Goal: Information Seeking & Learning: Learn about a topic

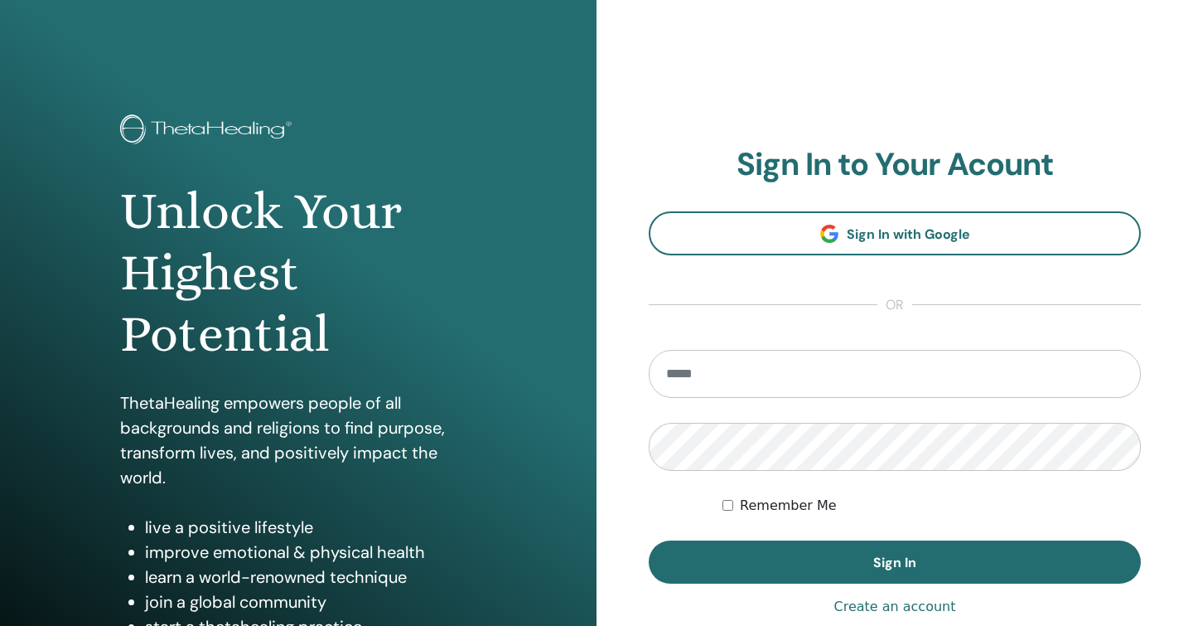
type input "**********"
click at [735, 505] on div "Remember Me" at bounding box center [932, 505] width 418 height 20
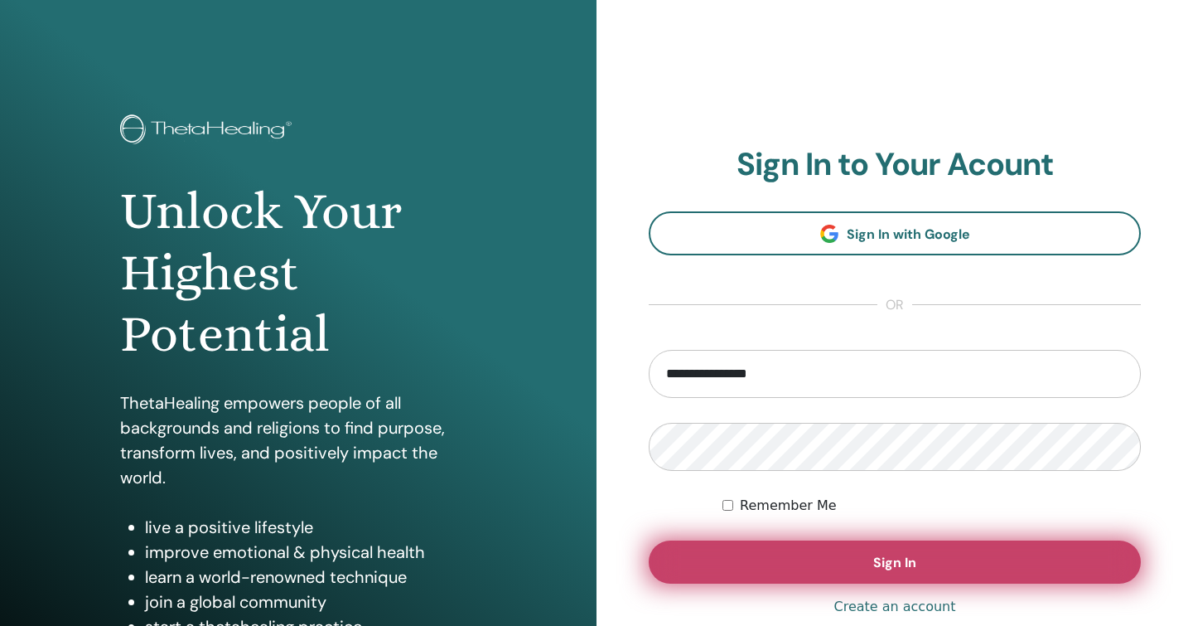
click at [849, 558] on button "Sign In" at bounding box center [895, 561] width 492 height 43
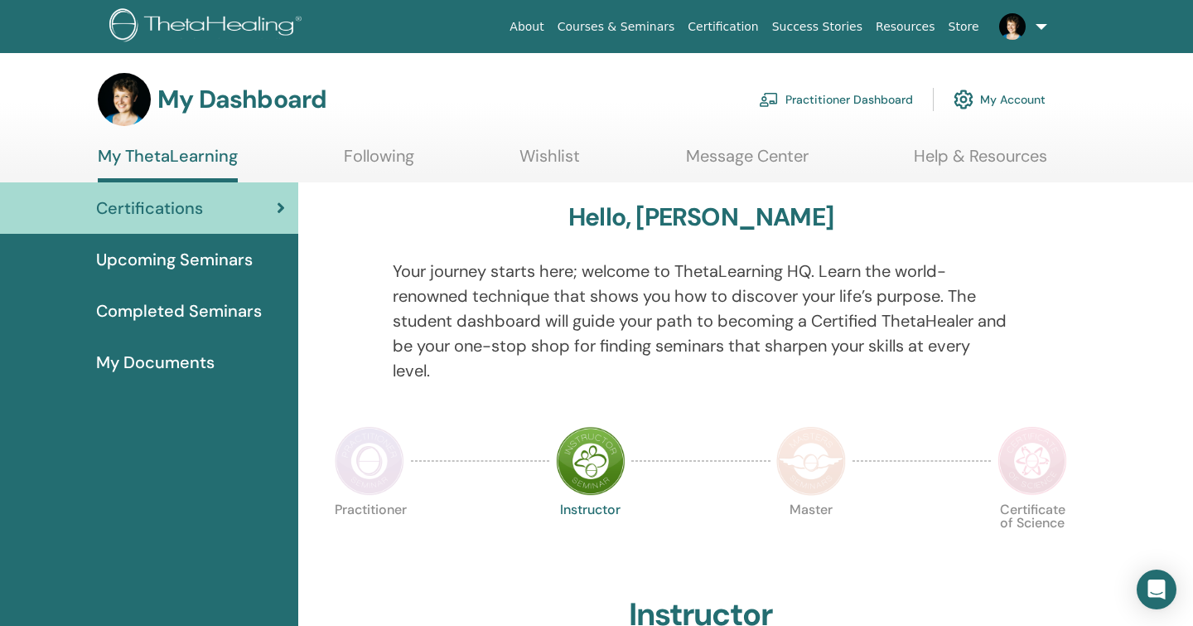
click at [873, 104] on link "Practitioner Dashboard" at bounding box center [836, 99] width 154 height 36
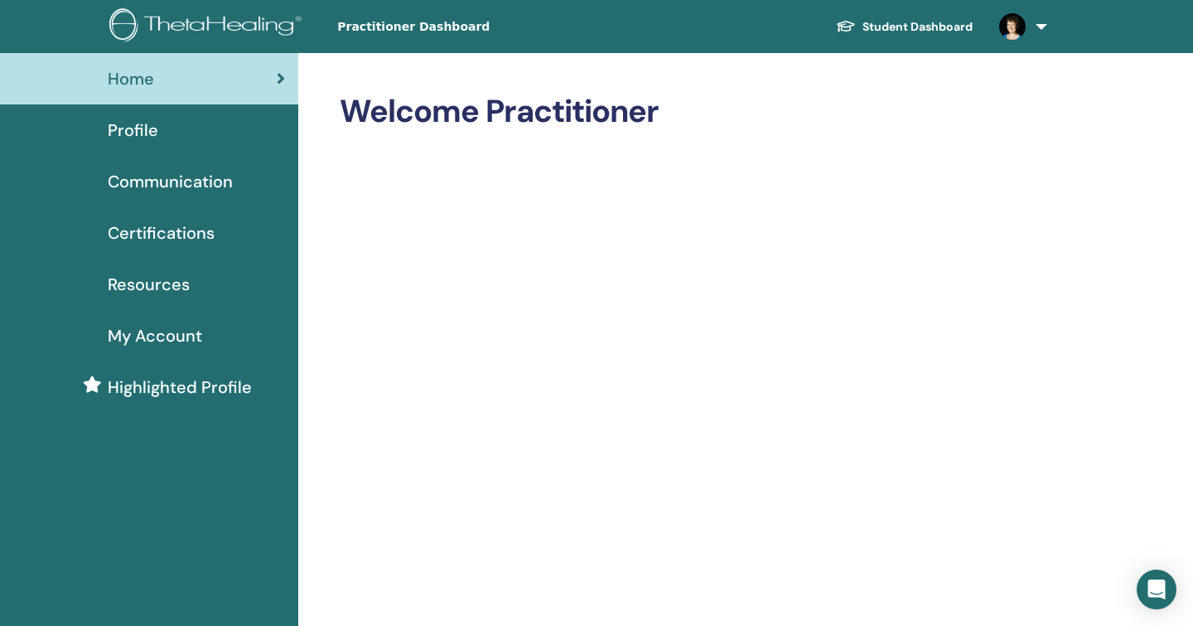
click at [147, 126] on span "Profile" at bounding box center [133, 130] width 51 height 25
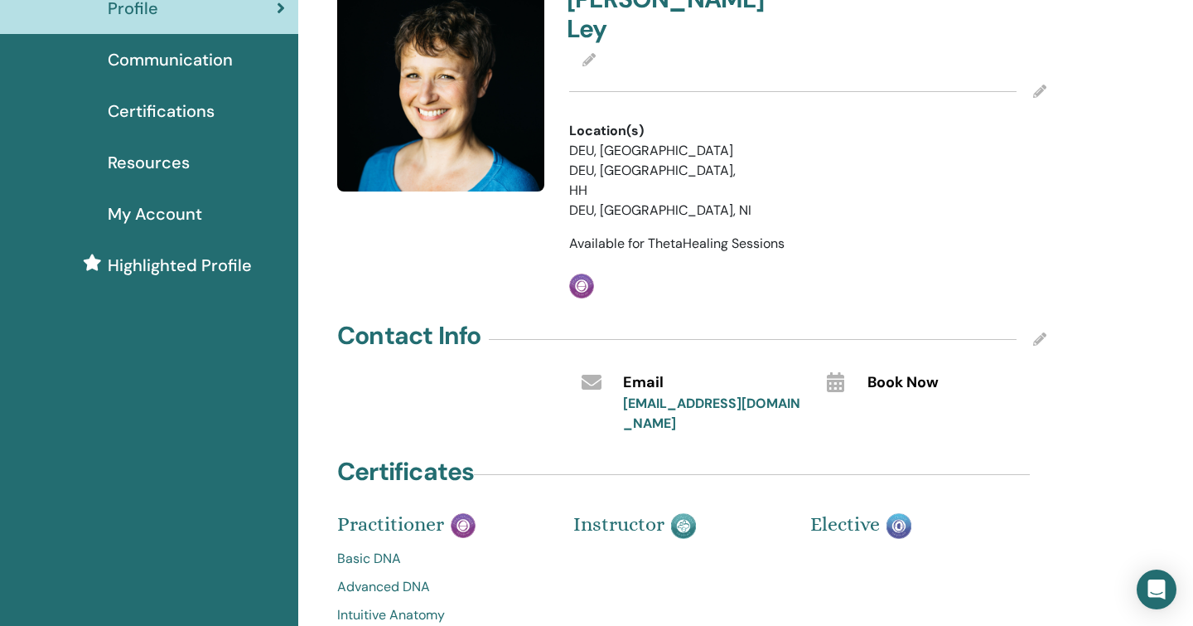
scroll to position [123, 0]
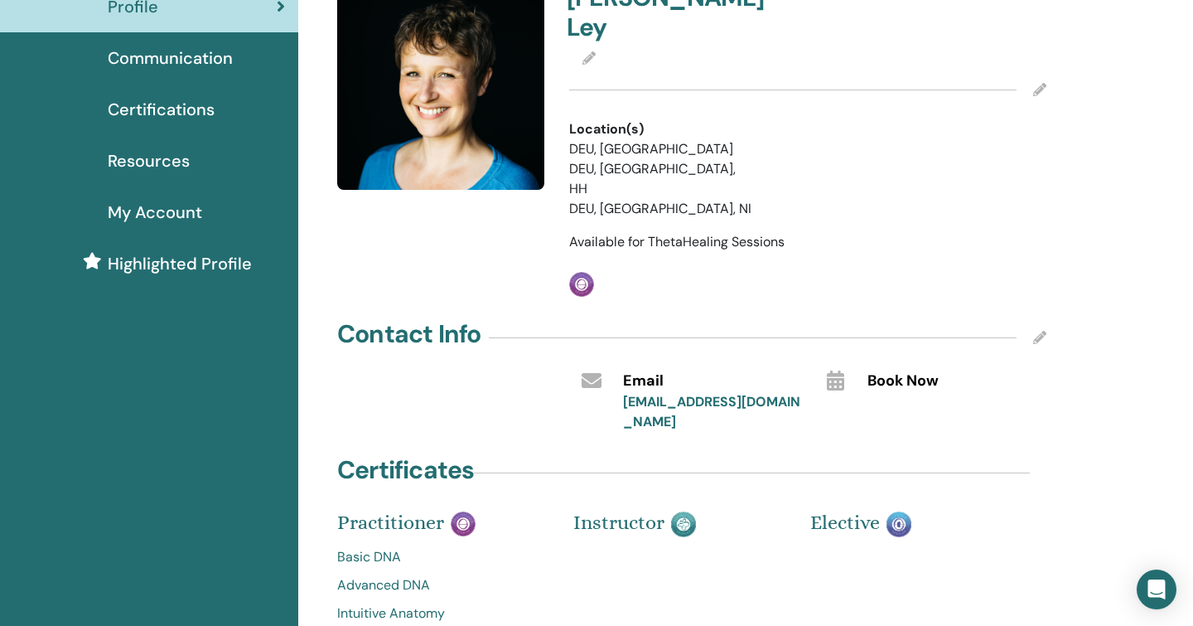
click at [1039, 331] on icon at bounding box center [1039, 337] width 13 height 13
click at [678, 404] on input "**********" at bounding box center [695, 415] width 145 height 23
type input "**********"
click at [892, 404] on input "text" at bounding box center [940, 415] width 145 height 23
paste input "**********"
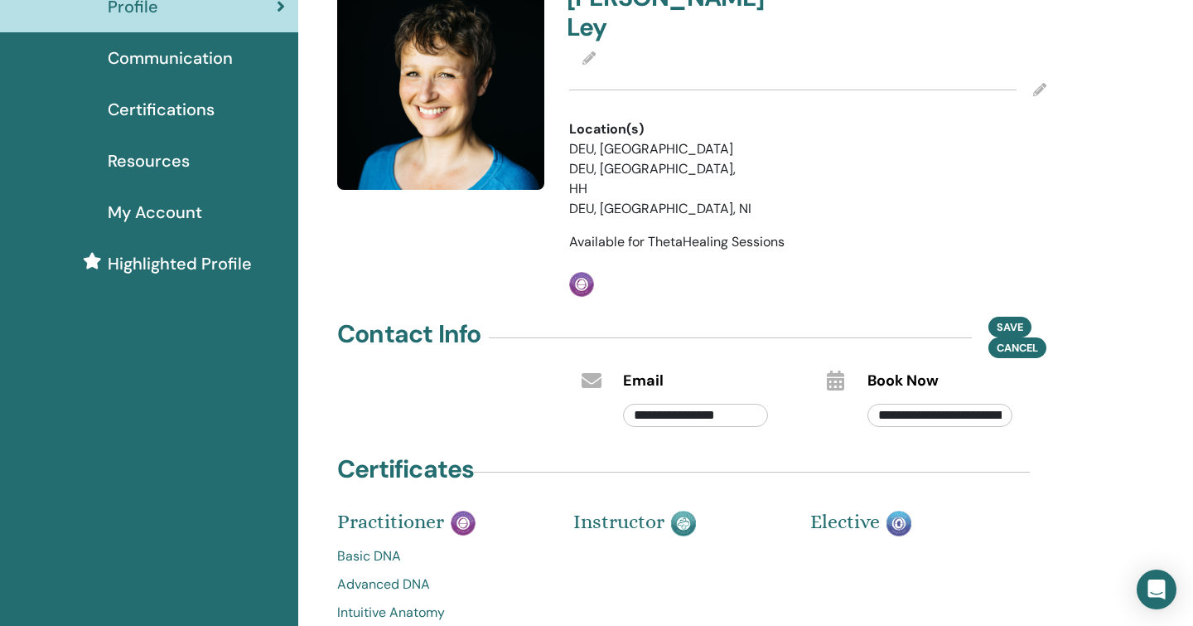
scroll to position [0, 132]
type input "**********"
click at [1013, 318] on span "Save" at bounding box center [1010, 326] width 27 height 17
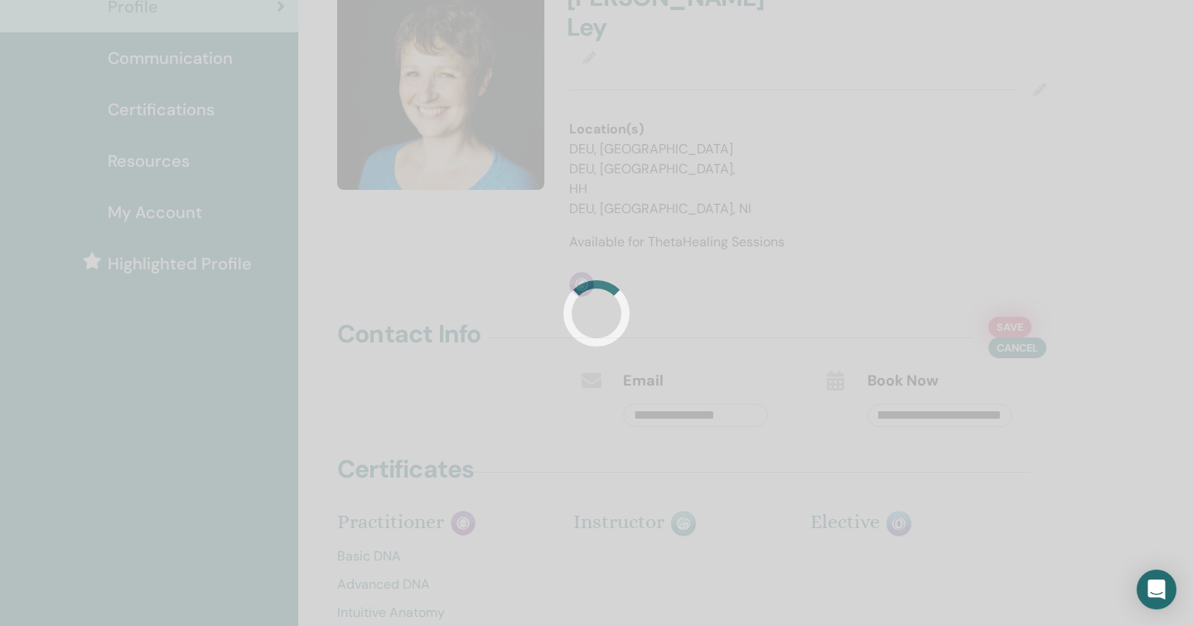
scroll to position [0, 0]
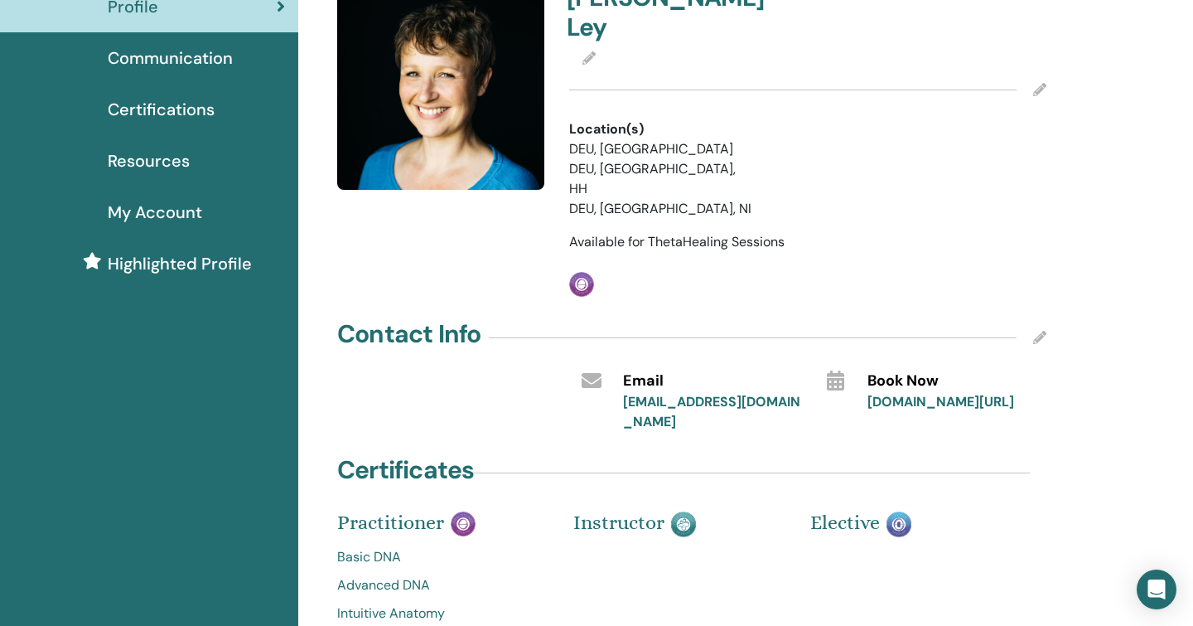
click at [1040, 331] on icon at bounding box center [1039, 337] width 13 height 13
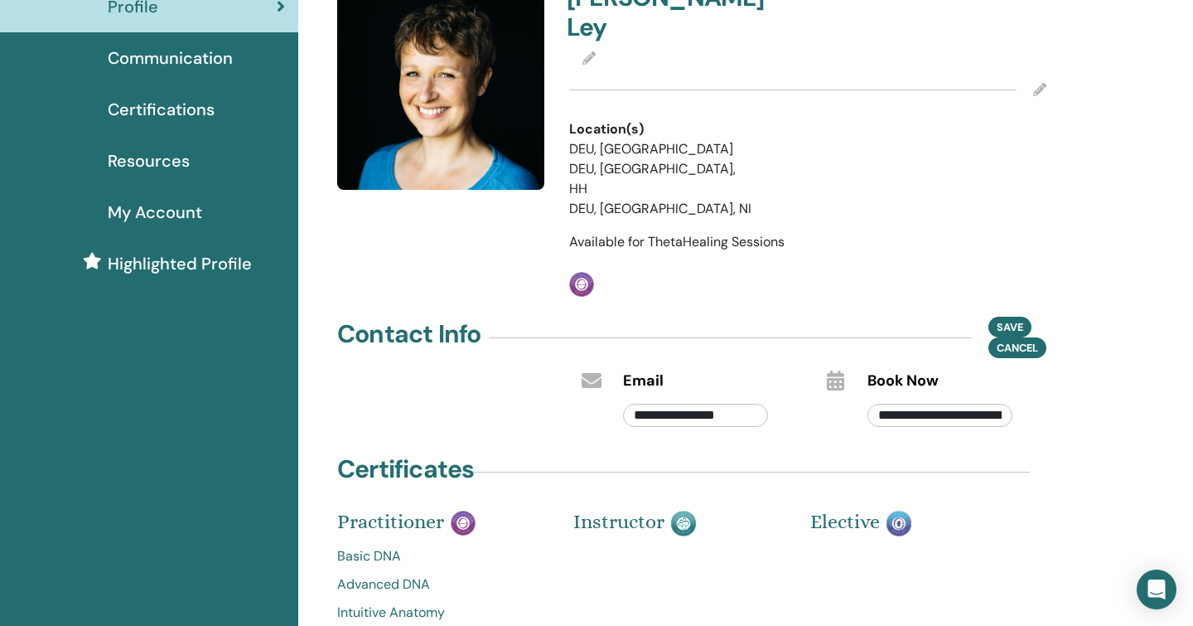
click at [655, 404] on input "**********" at bounding box center [695, 415] width 145 height 23
type input "**********"
click at [1007, 318] on span "Save" at bounding box center [1010, 326] width 27 height 17
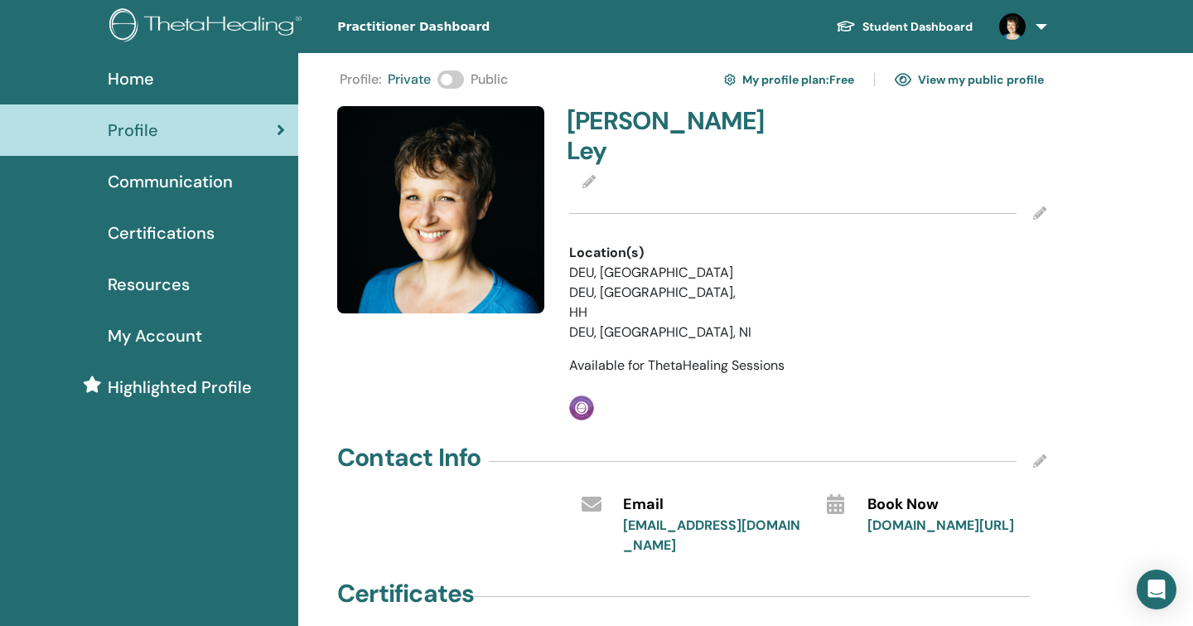
click at [588, 175] on icon at bounding box center [588, 181] width 13 height 13
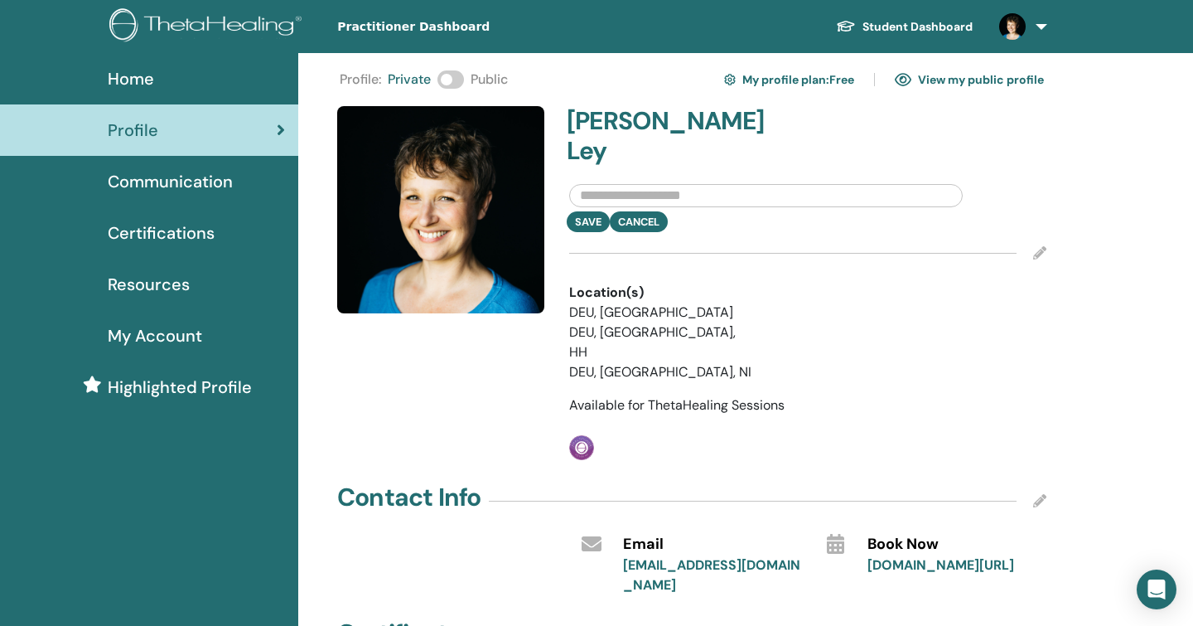
click at [1042, 246] on icon at bounding box center [1039, 252] width 13 height 13
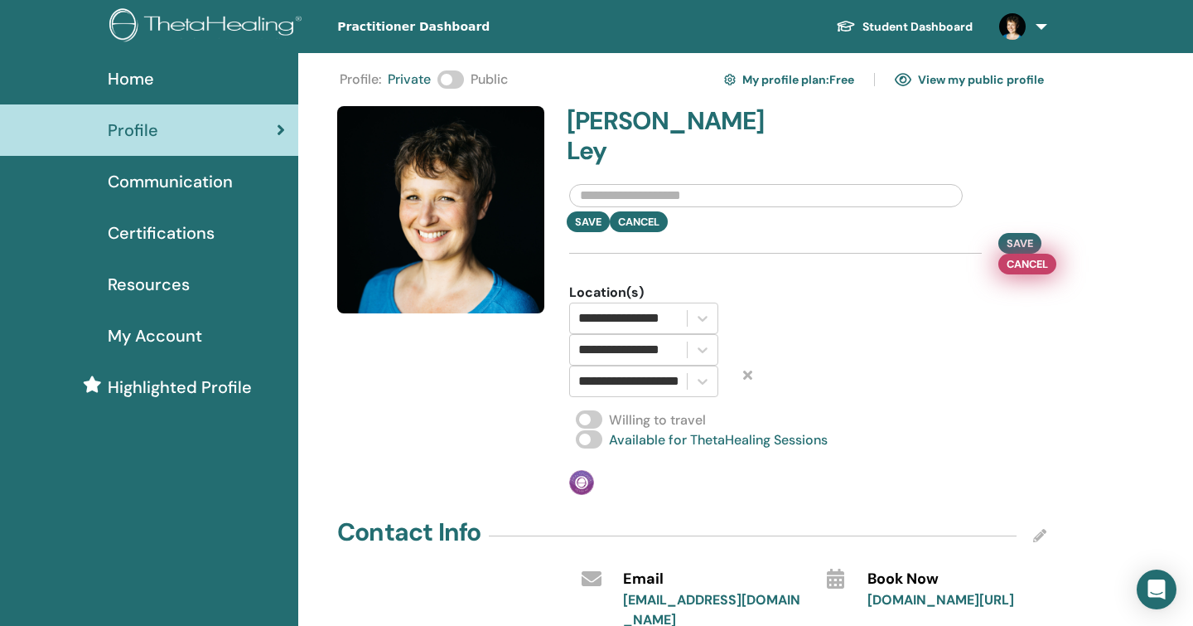
click at [1022, 255] on span "Cancel" at bounding box center [1027, 263] width 41 height 17
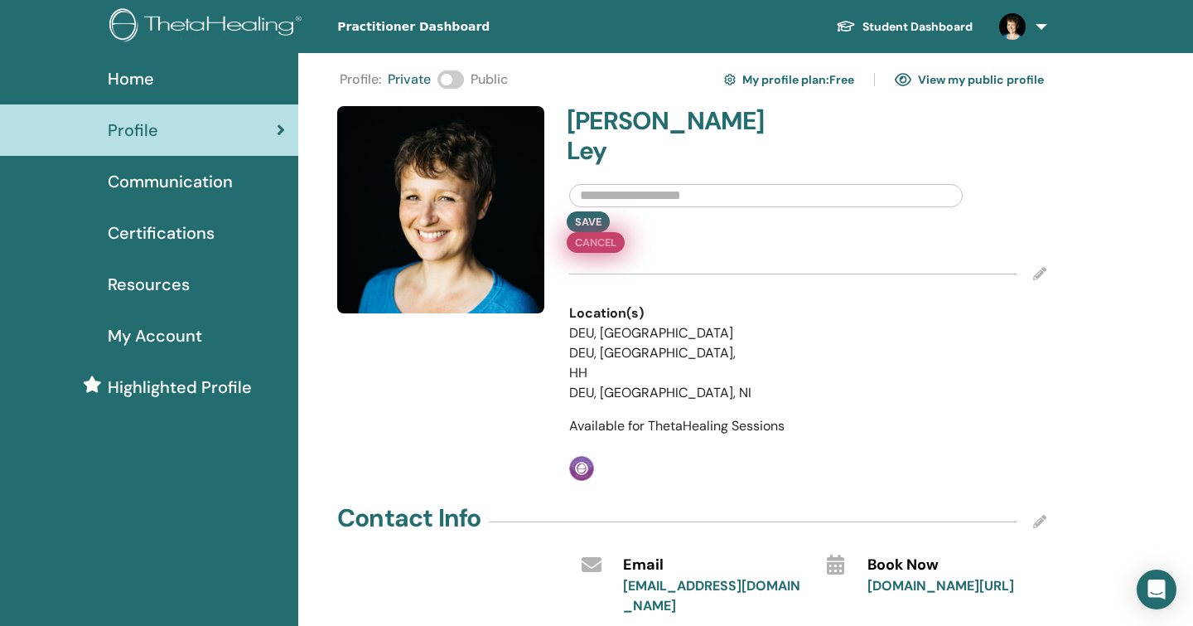
click at [648, 211] on div "Save Cancel" at bounding box center [808, 231] width 502 height 41
click at [625, 232] on button "Cancel" at bounding box center [596, 242] width 58 height 21
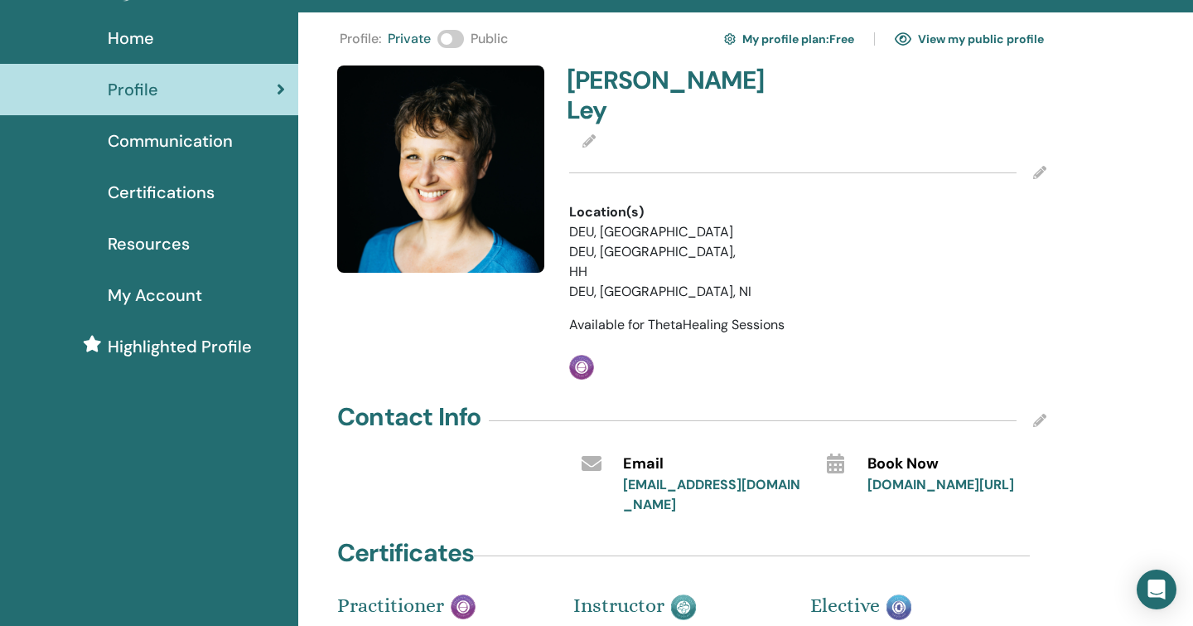
scroll to position [36, 0]
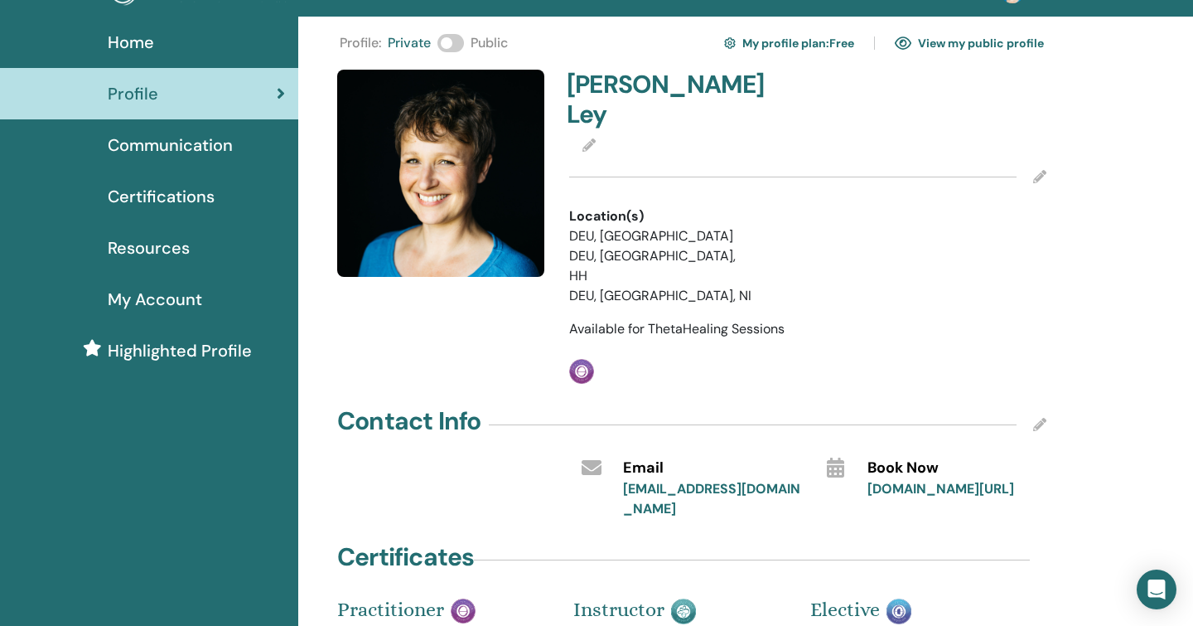
click at [456, 38] on span at bounding box center [450, 43] width 27 height 18
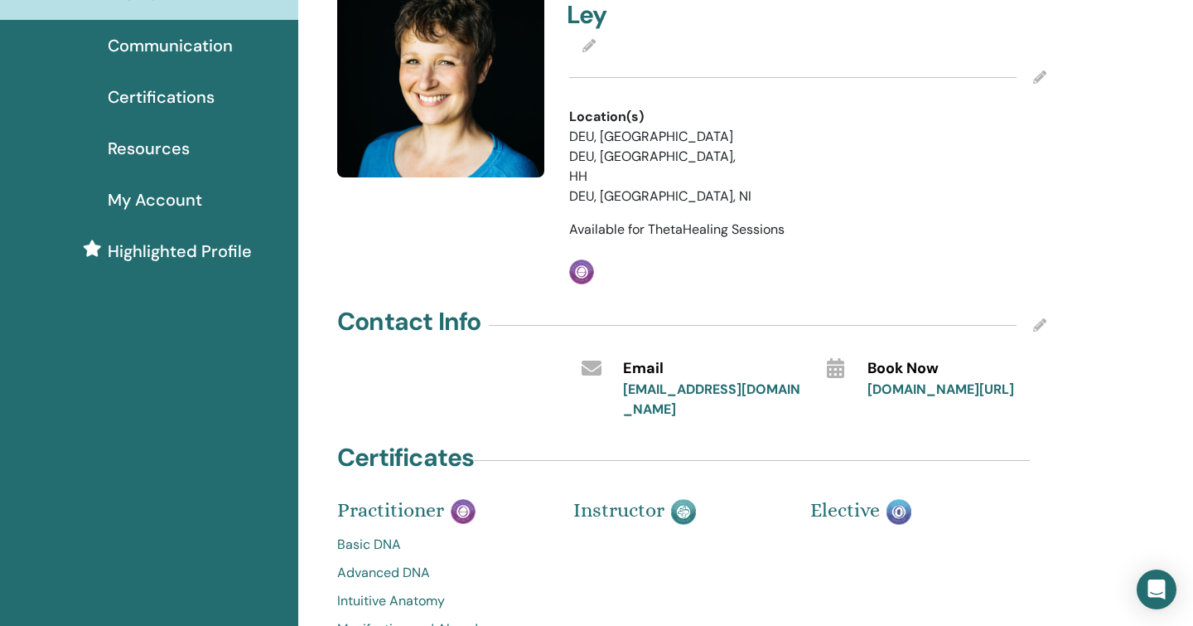
scroll to position [0, 0]
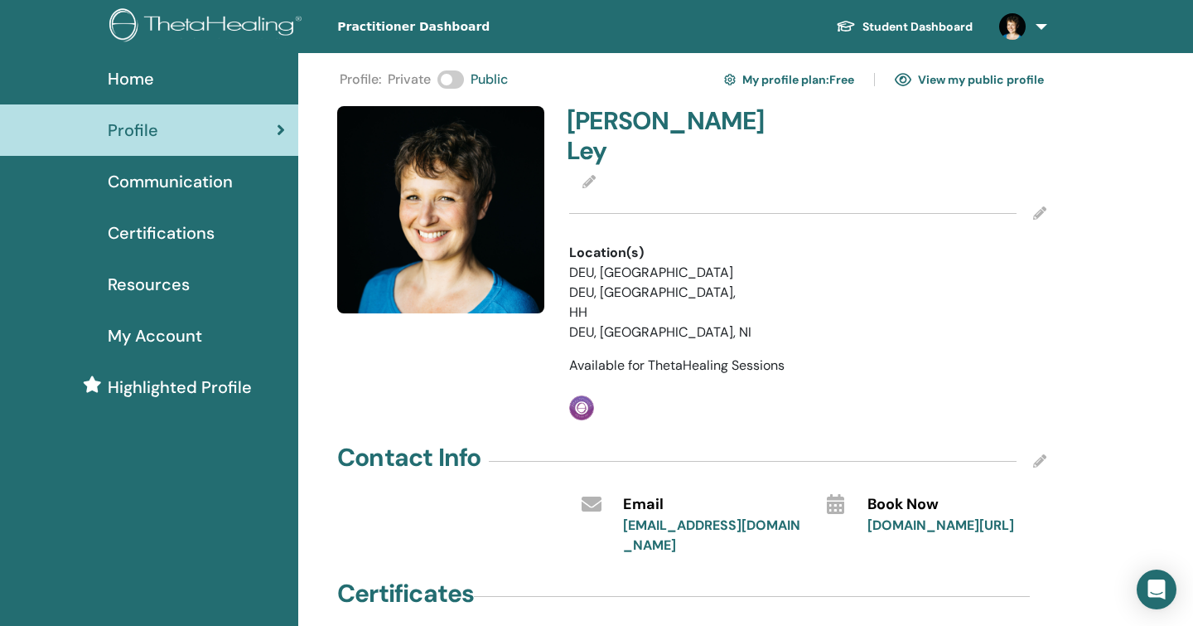
click at [153, 234] on span "Certifications" at bounding box center [161, 232] width 107 height 25
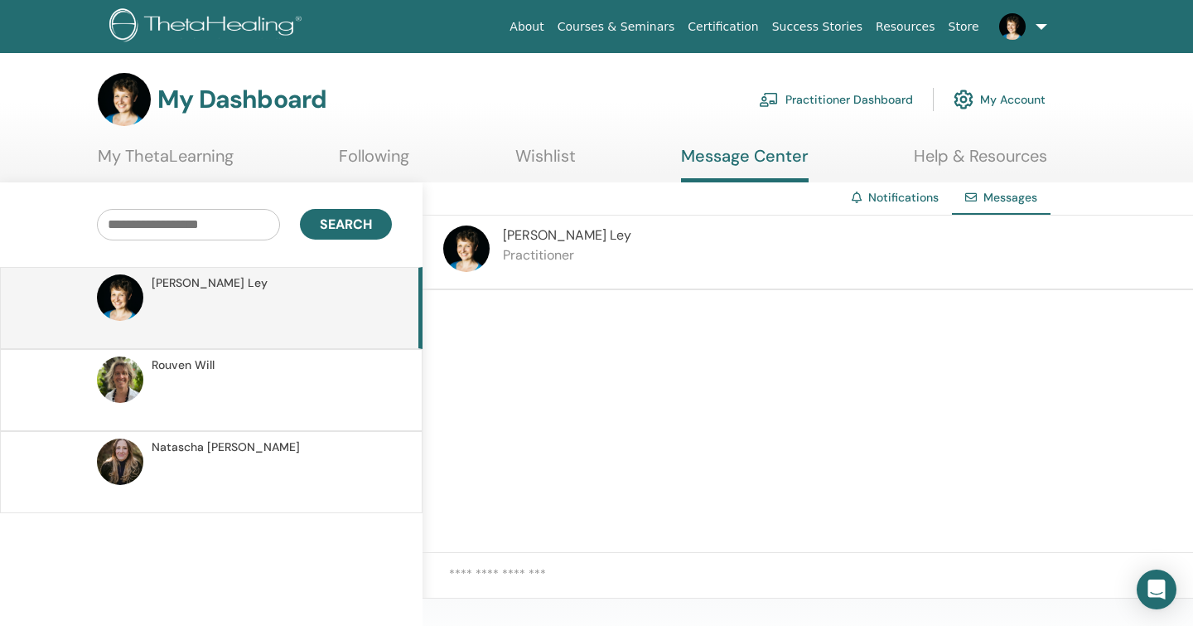
click at [581, 573] on textarea at bounding box center [821, 583] width 744 height 39
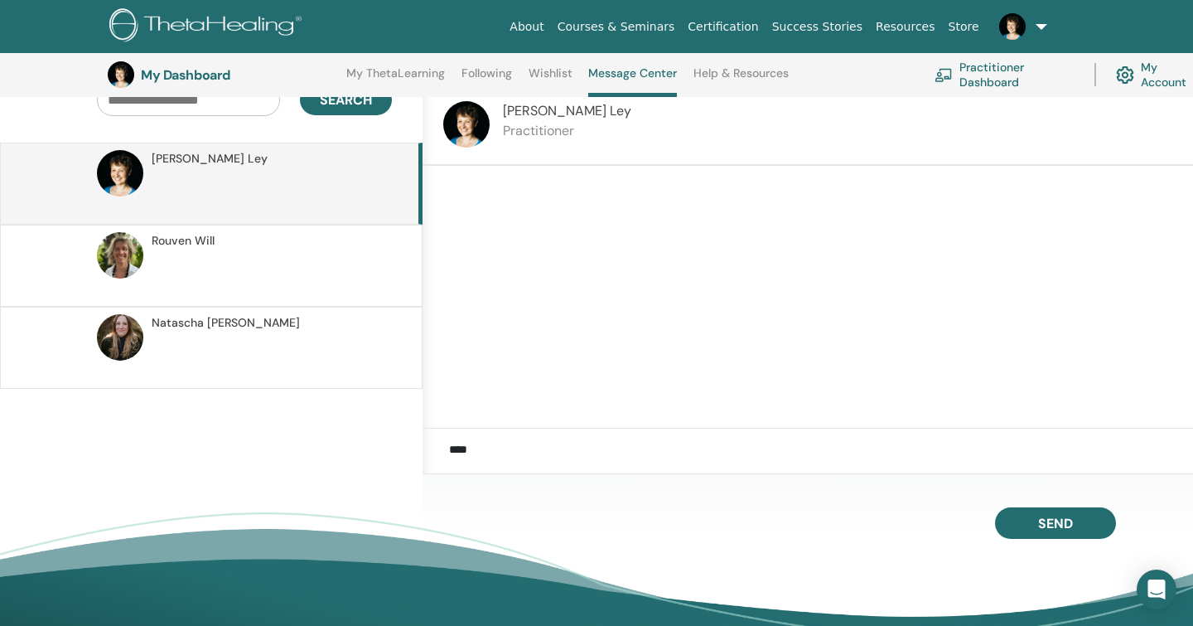
scroll to position [188, 0]
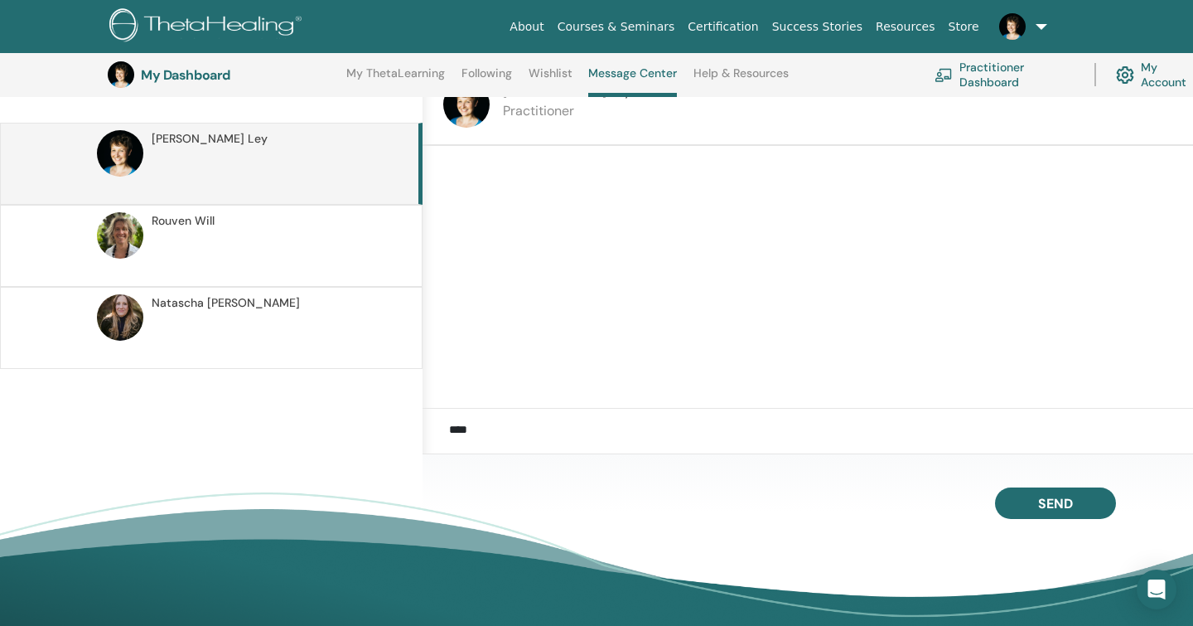
type textarea "****"
click at [718, 309] on div at bounding box center [808, 277] width 771 height 263
click at [598, 249] on div at bounding box center [808, 277] width 771 height 263
click at [551, 237] on div at bounding box center [808, 277] width 771 height 263
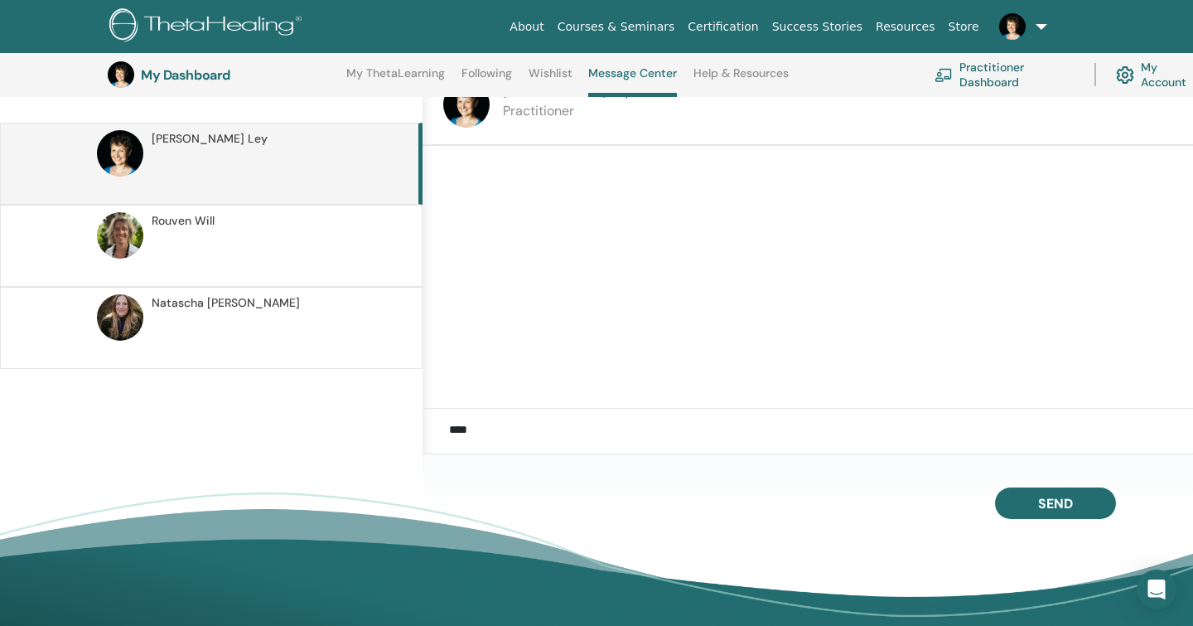
click at [551, 237] on div at bounding box center [808, 277] width 771 height 263
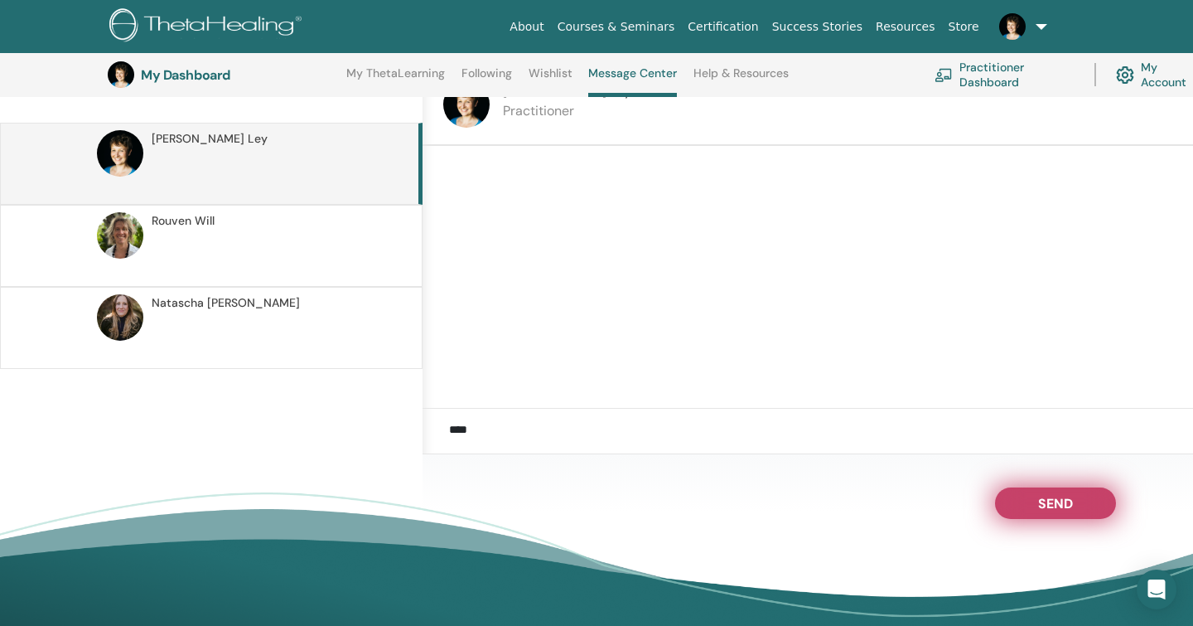
click at [1043, 500] on span "Send" at bounding box center [1055, 501] width 35 height 12
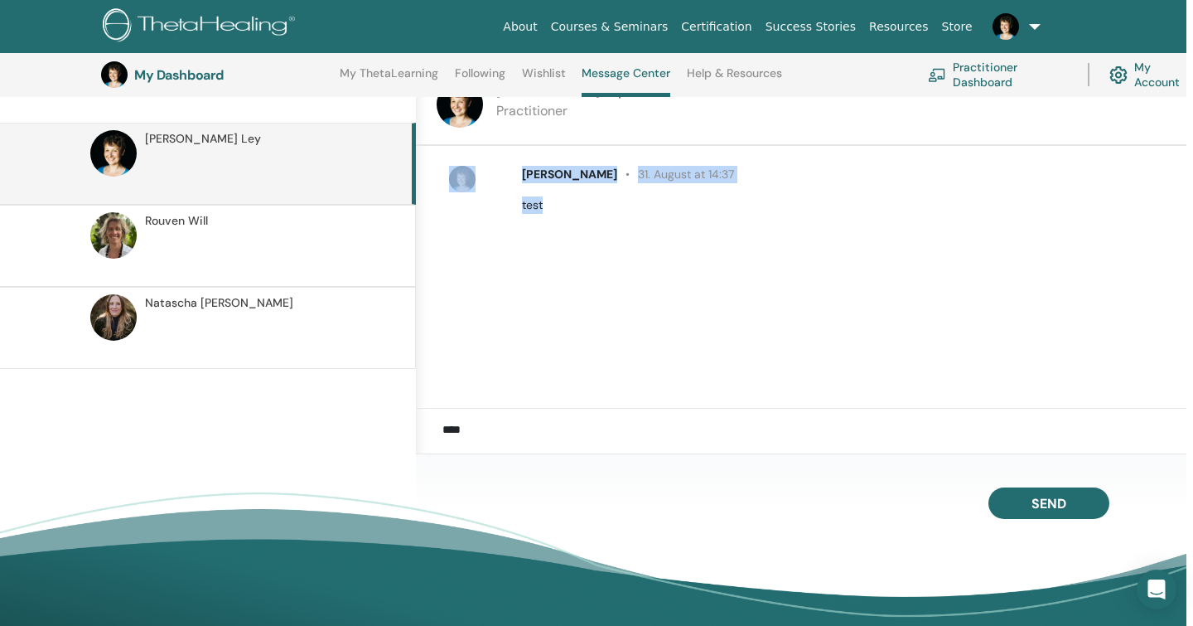
scroll to position [0, 0]
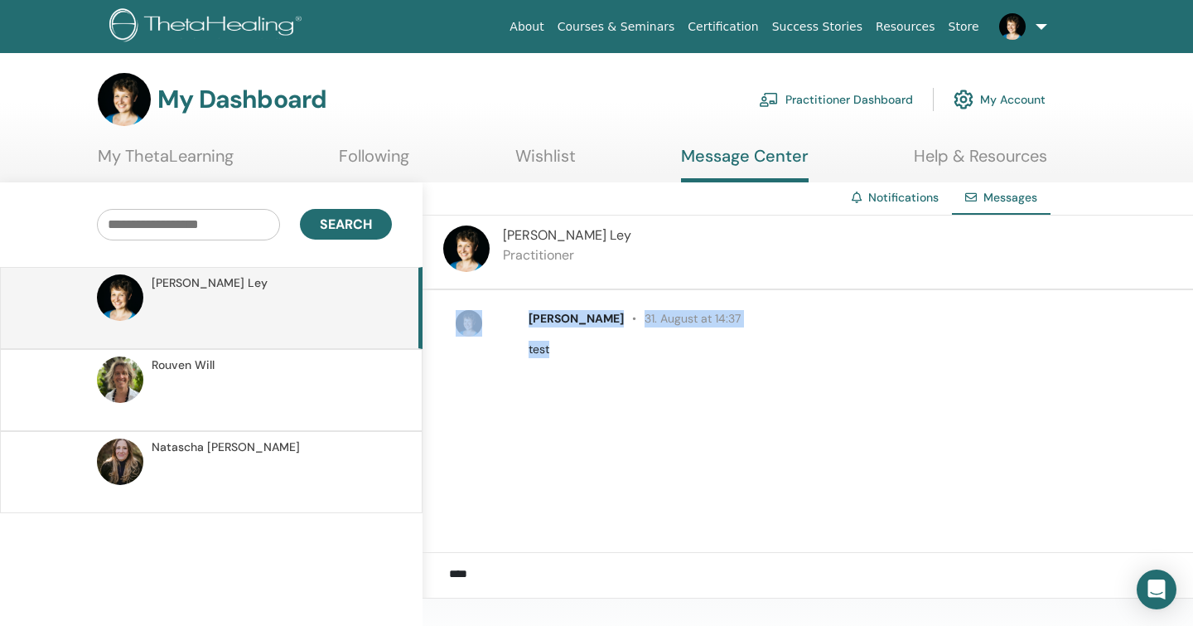
click at [655, 436] on div "Maria Ley 31. August at 14:37 test" at bounding box center [808, 421] width 771 height 263
click at [271, 367] on div "Rouven Will" at bounding box center [269, 364] width 235 height 17
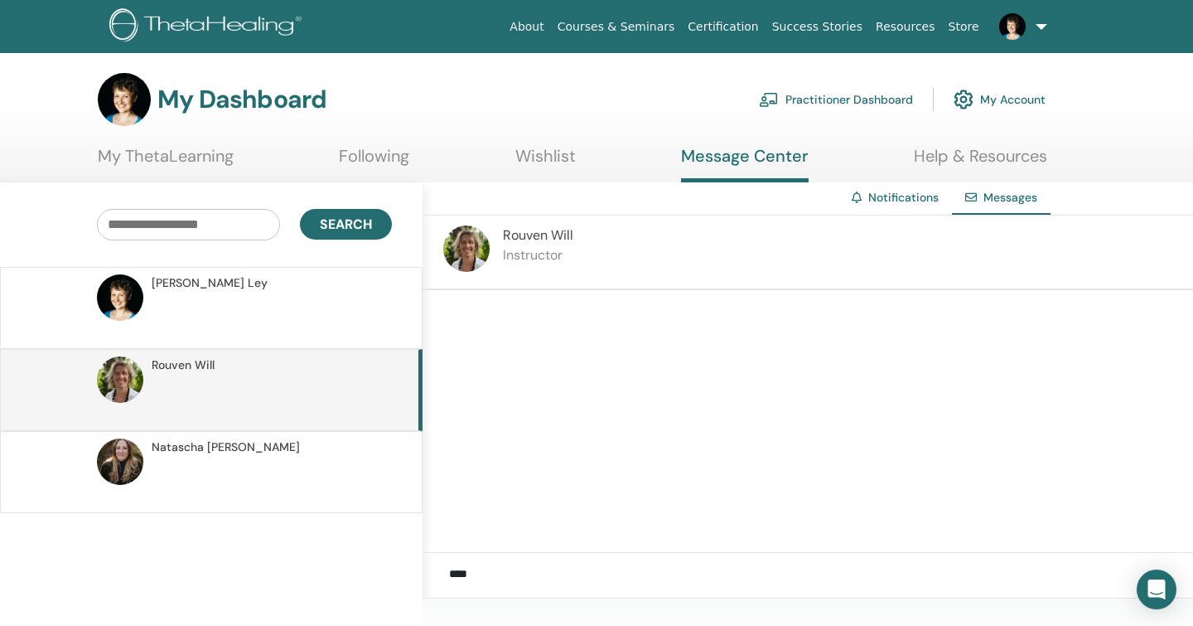
click at [239, 452] on span "Natascha Kramer" at bounding box center [226, 446] width 148 height 17
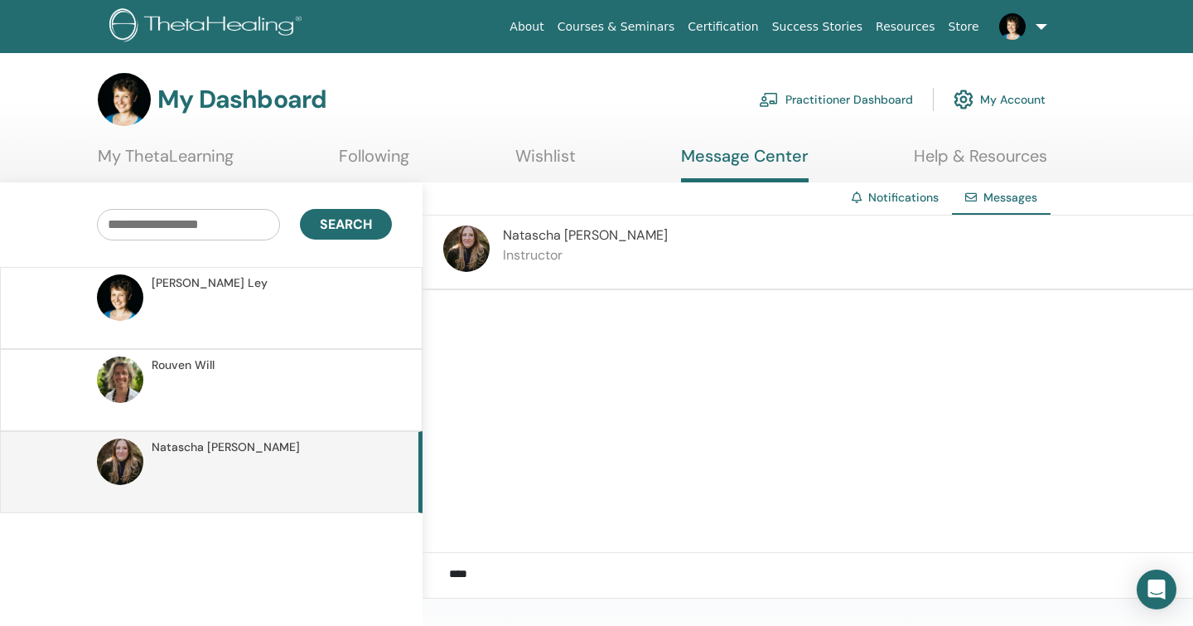
click at [205, 276] on div "Maria Ley" at bounding box center [269, 282] width 235 height 17
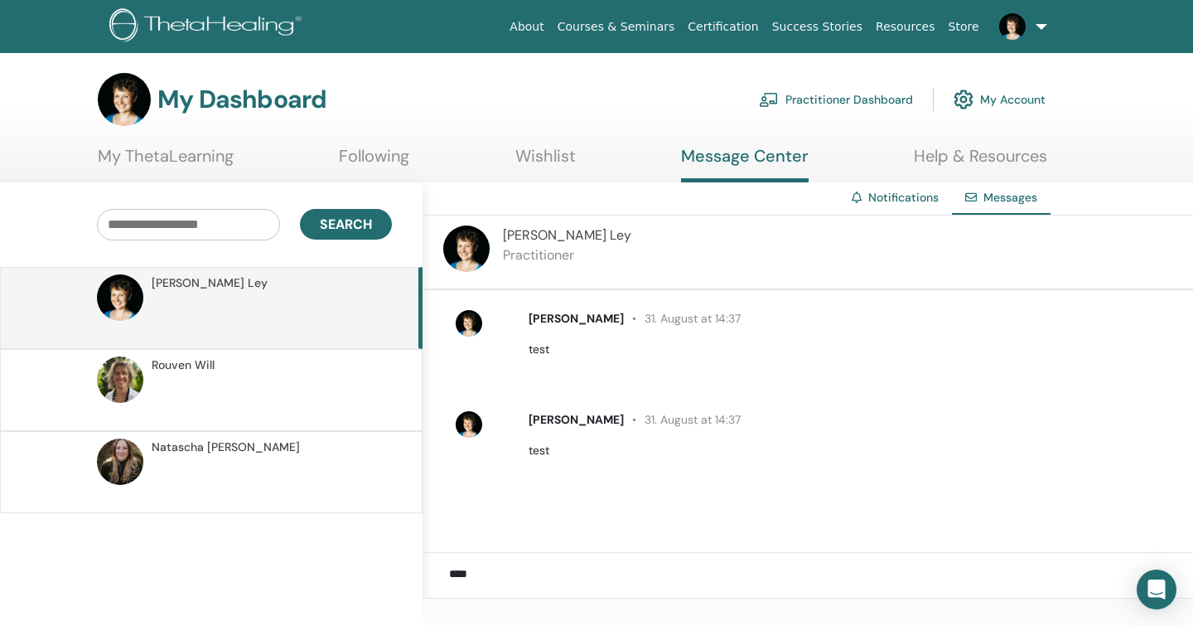
click at [191, 399] on p at bounding box center [272, 399] width 240 height 50
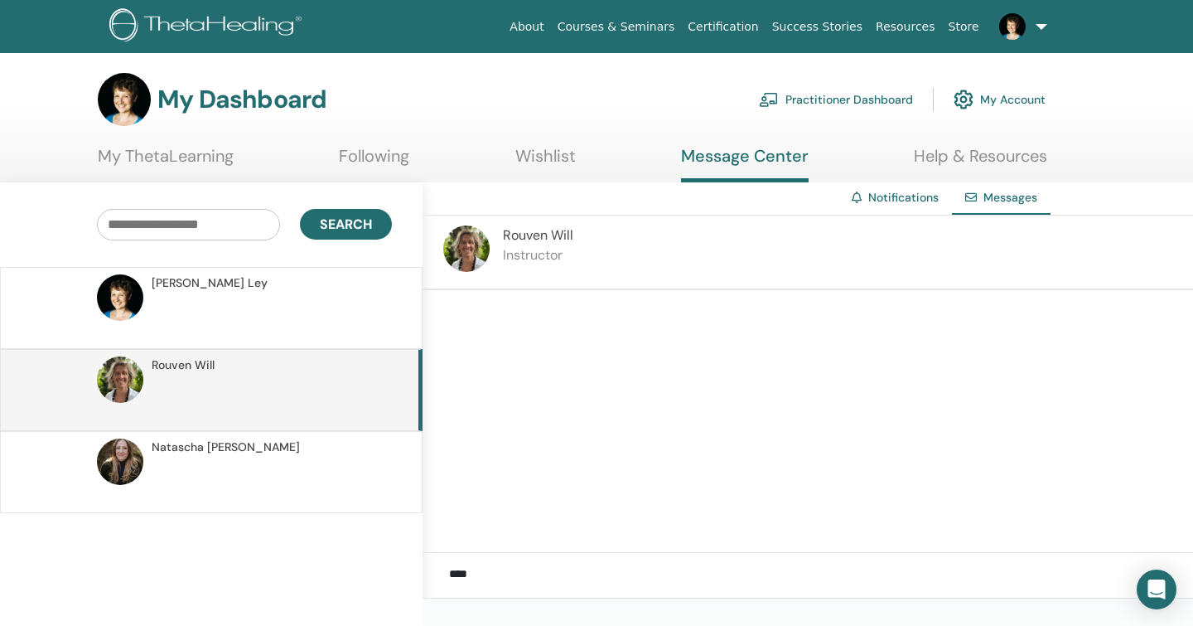
click at [186, 332] on p at bounding box center [272, 317] width 240 height 50
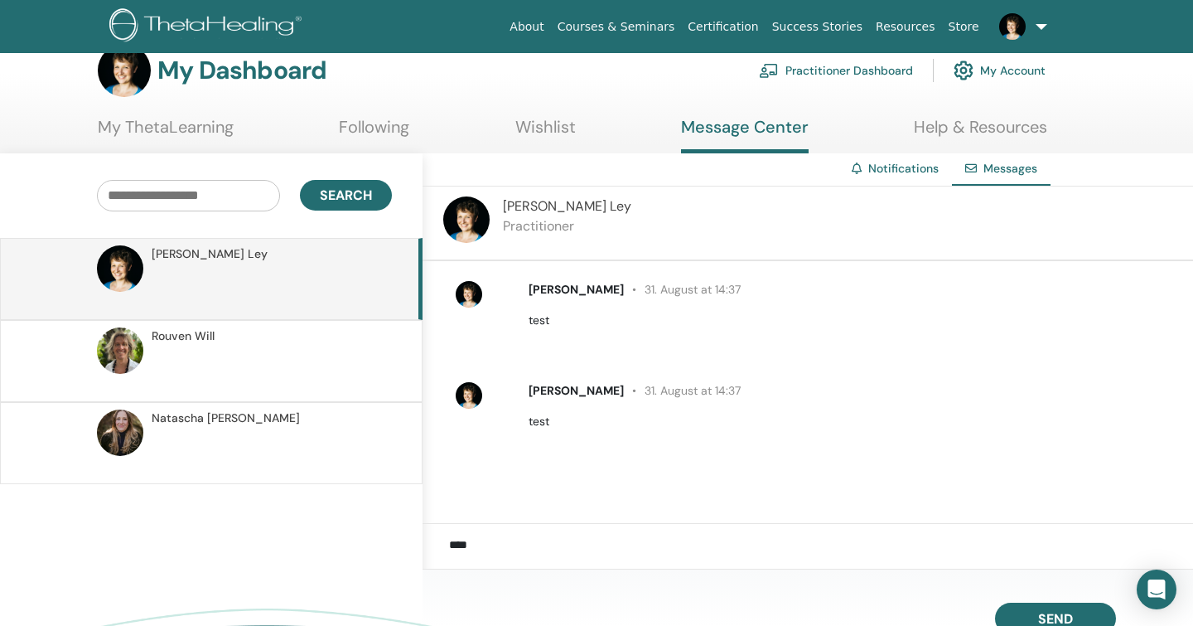
scroll to position [31, 0]
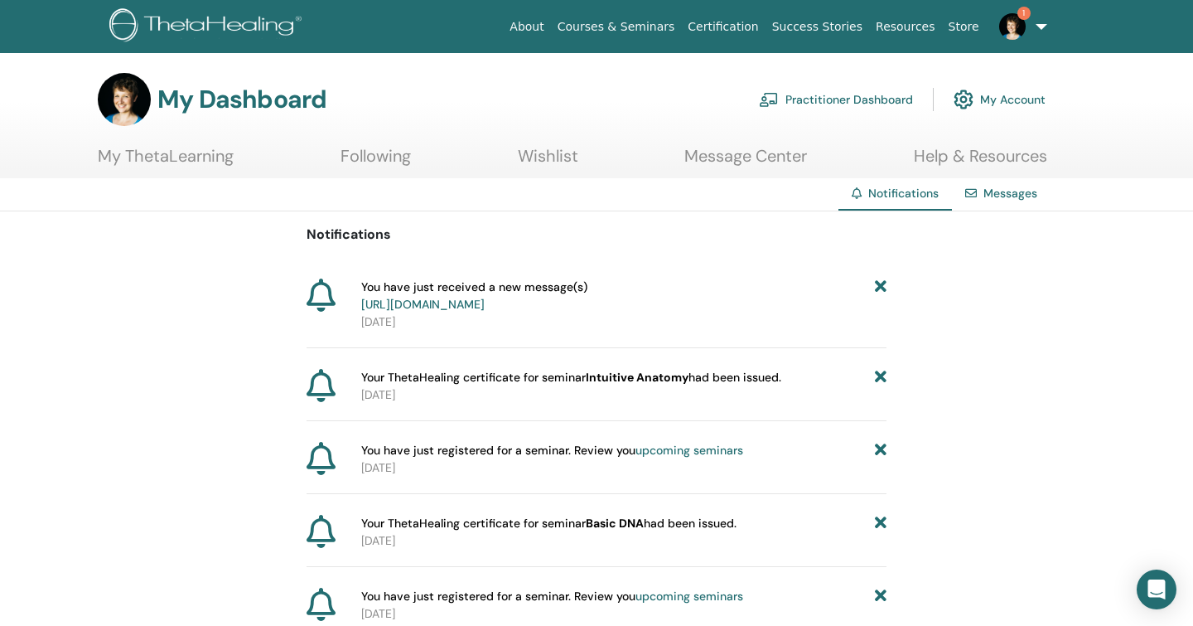
click at [452, 307] on link "https://member.thetahealing.com/message-center/messages/4aab6cca-dd75-4a59-a9a7…" at bounding box center [422, 304] width 123 height 15
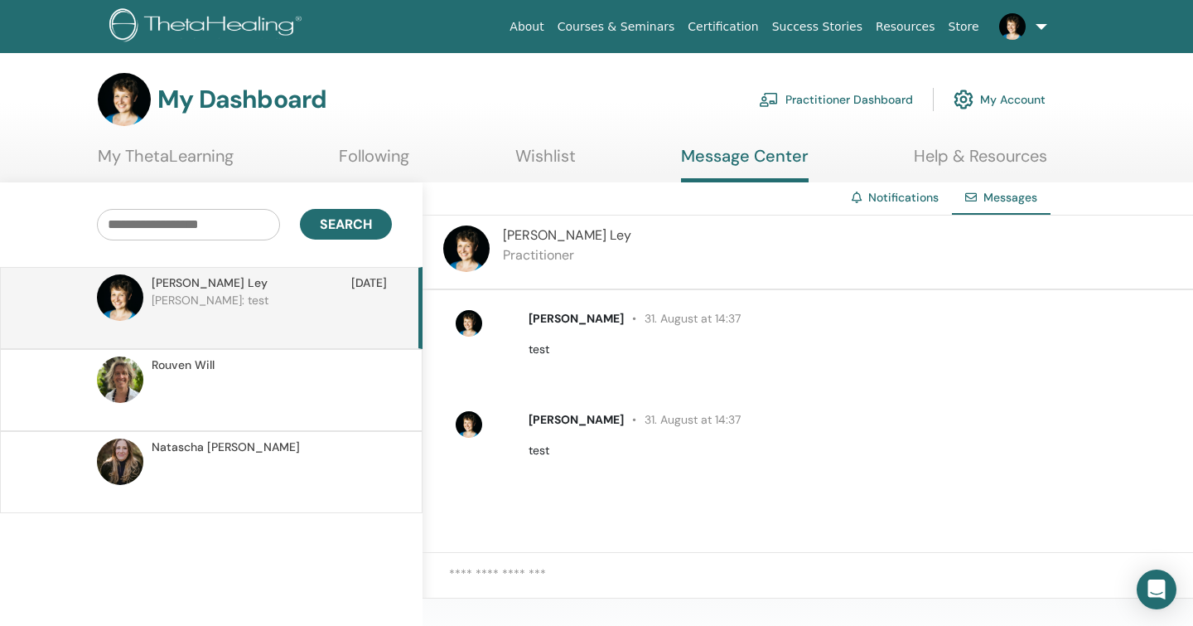
click at [550, 26] on link "About" at bounding box center [526, 27] width 47 height 31
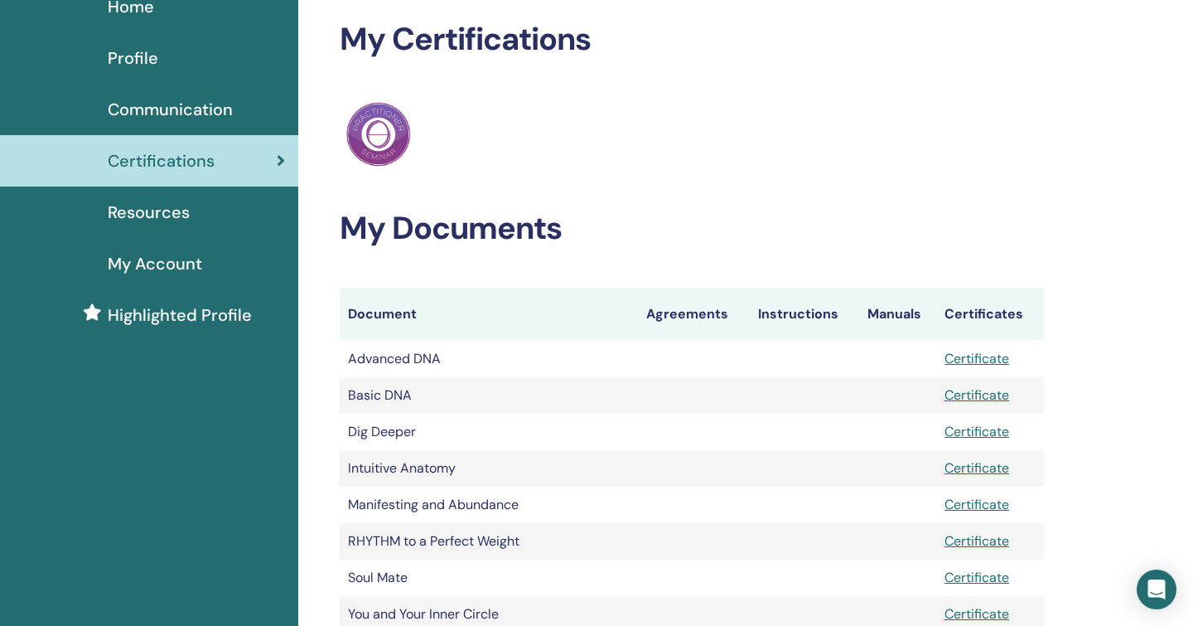
scroll to position [60, 0]
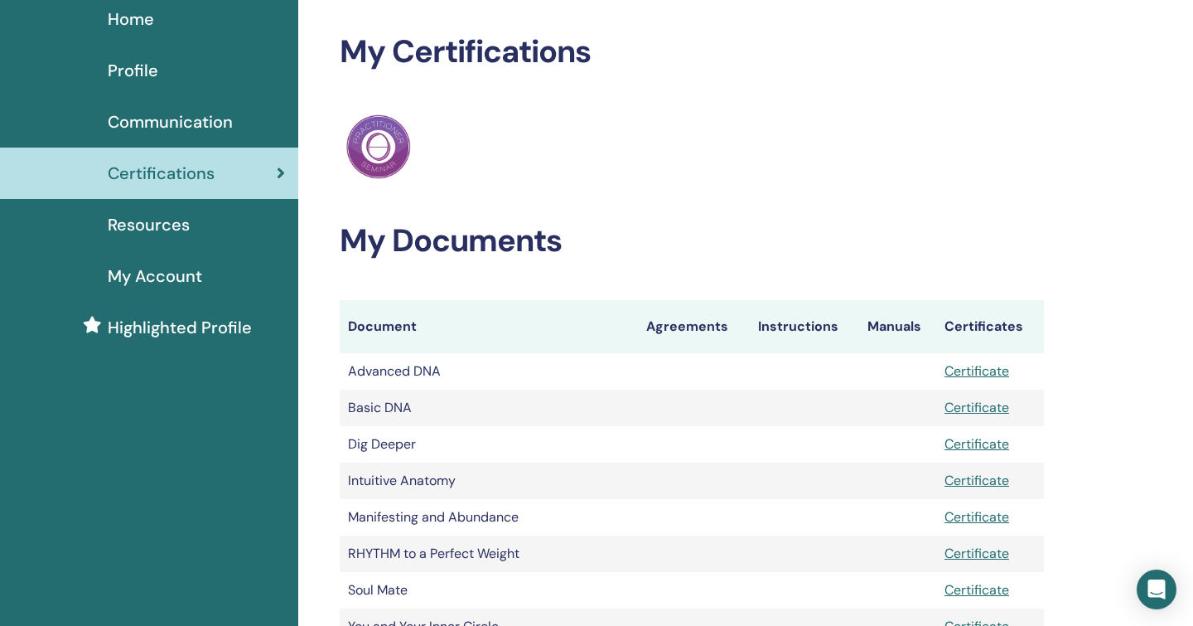
click at [152, 286] on span "My Account" at bounding box center [155, 275] width 94 height 25
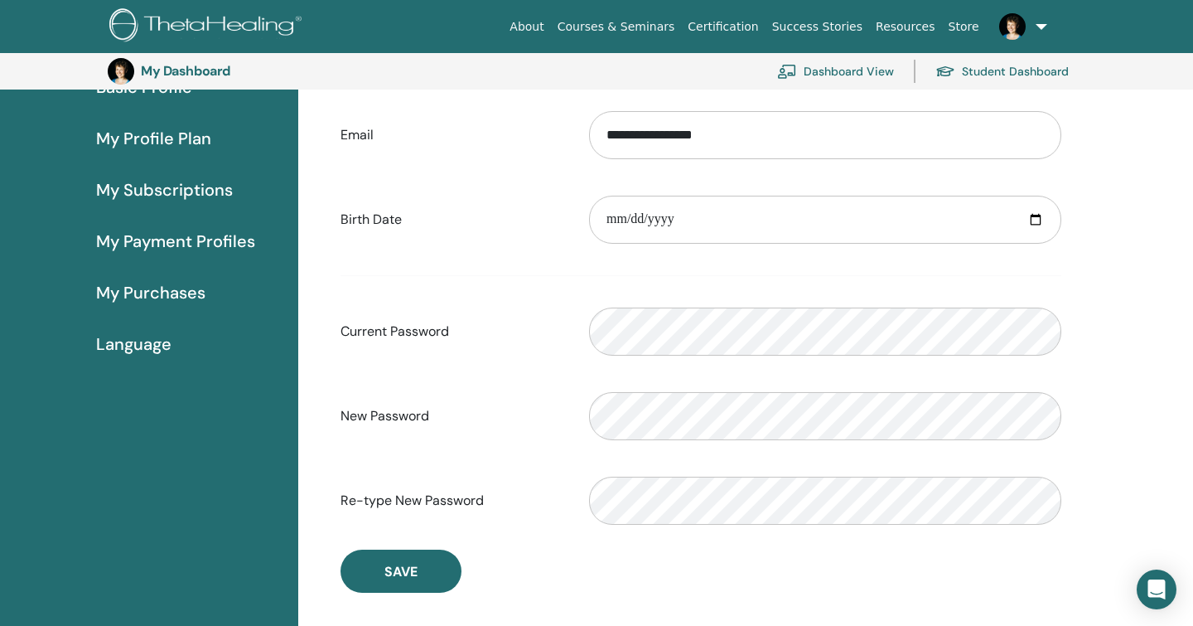
scroll to position [147, 0]
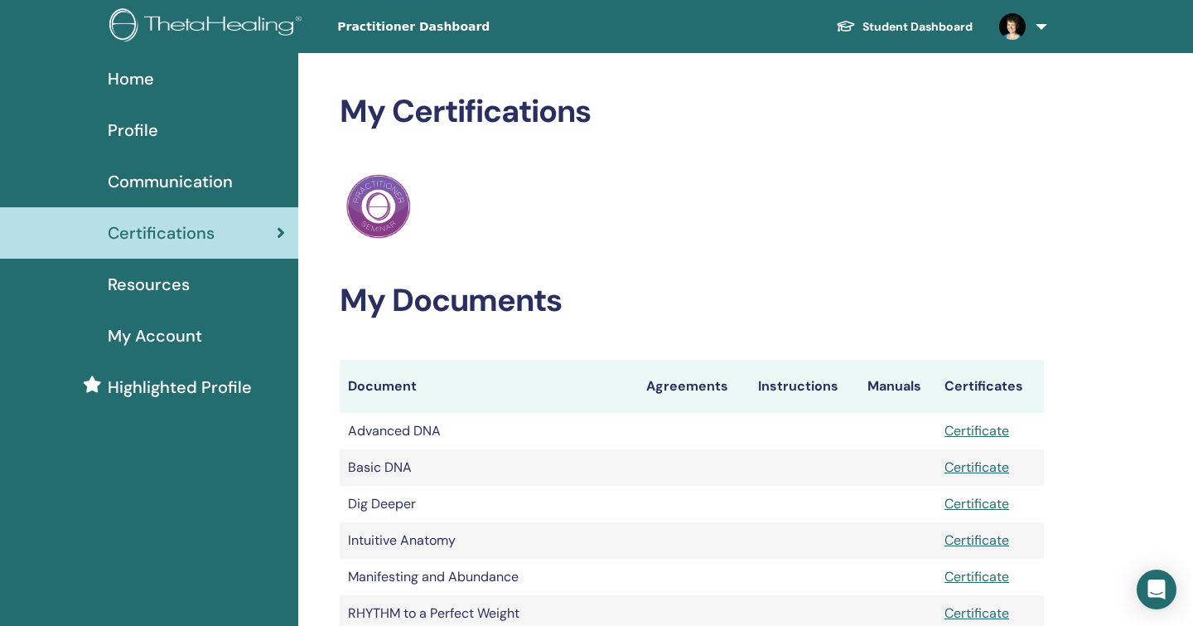
scroll to position [60, 0]
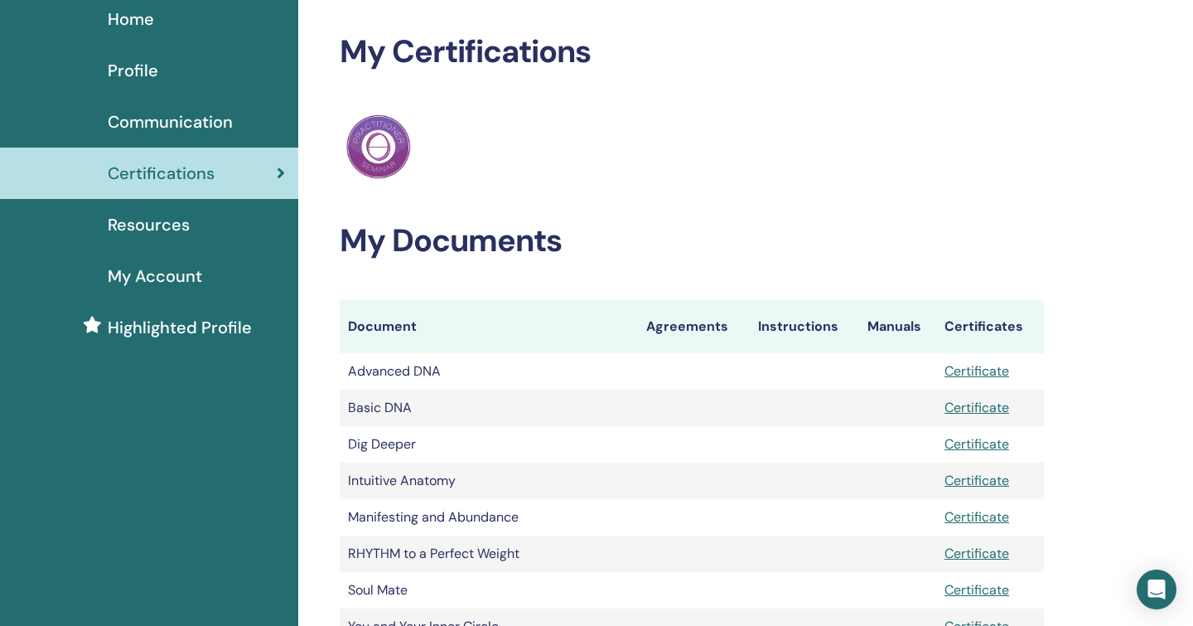
click at [165, 271] on span "My Account" at bounding box center [155, 275] width 94 height 25
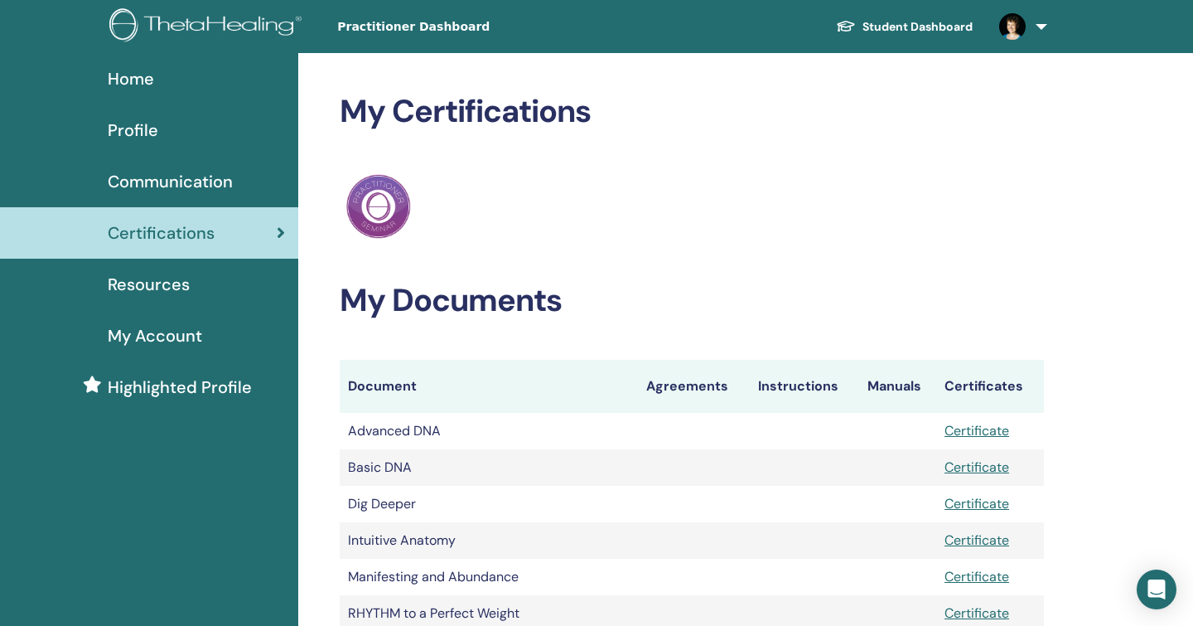
scroll to position [60, 0]
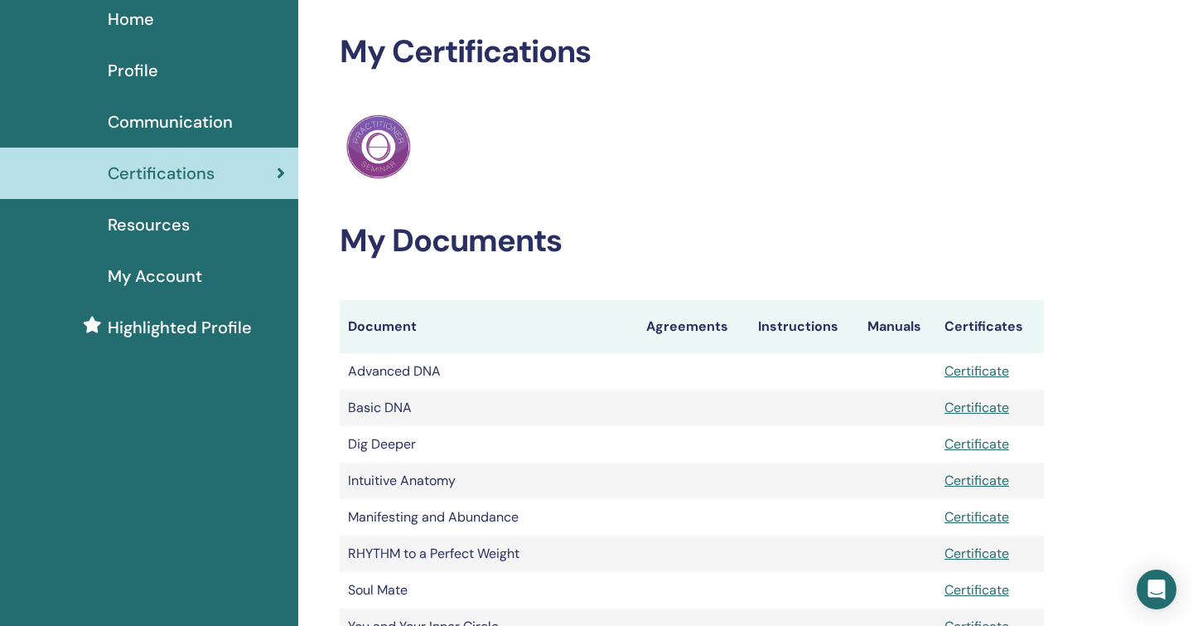
click at [158, 328] on span "Highlighted Profile" at bounding box center [180, 327] width 144 height 25
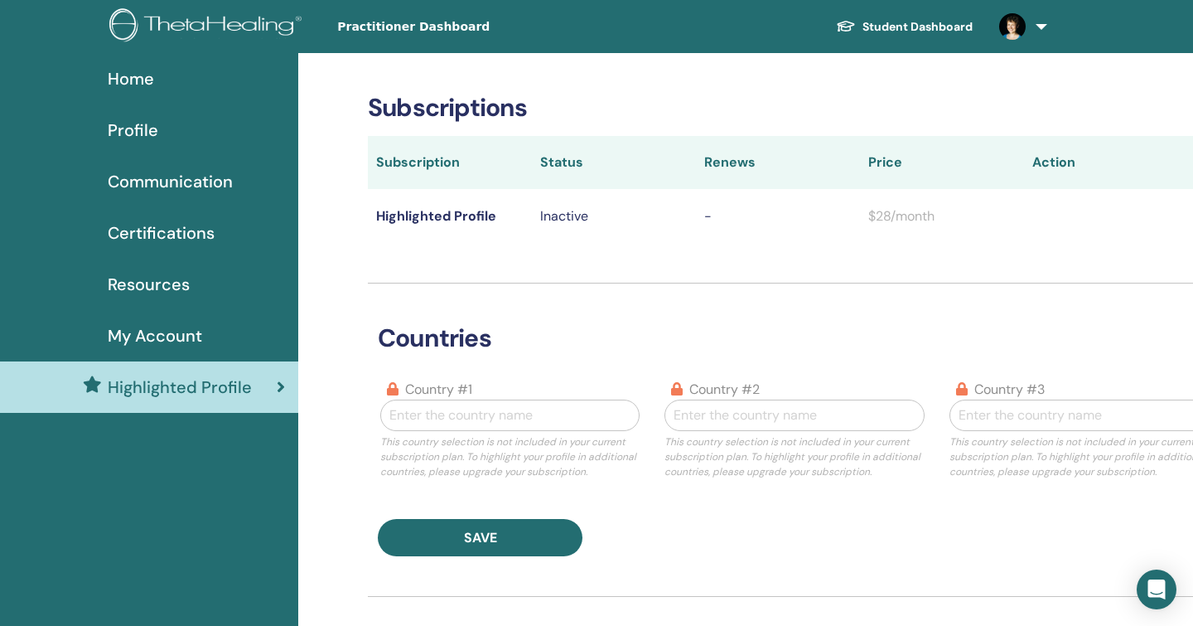
click at [562, 411] on div at bounding box center [509, 415] width 241 height 23
type input "*"
click at [131, 78] on span "Home" at bounding box center [131, 78] width 46 height 25
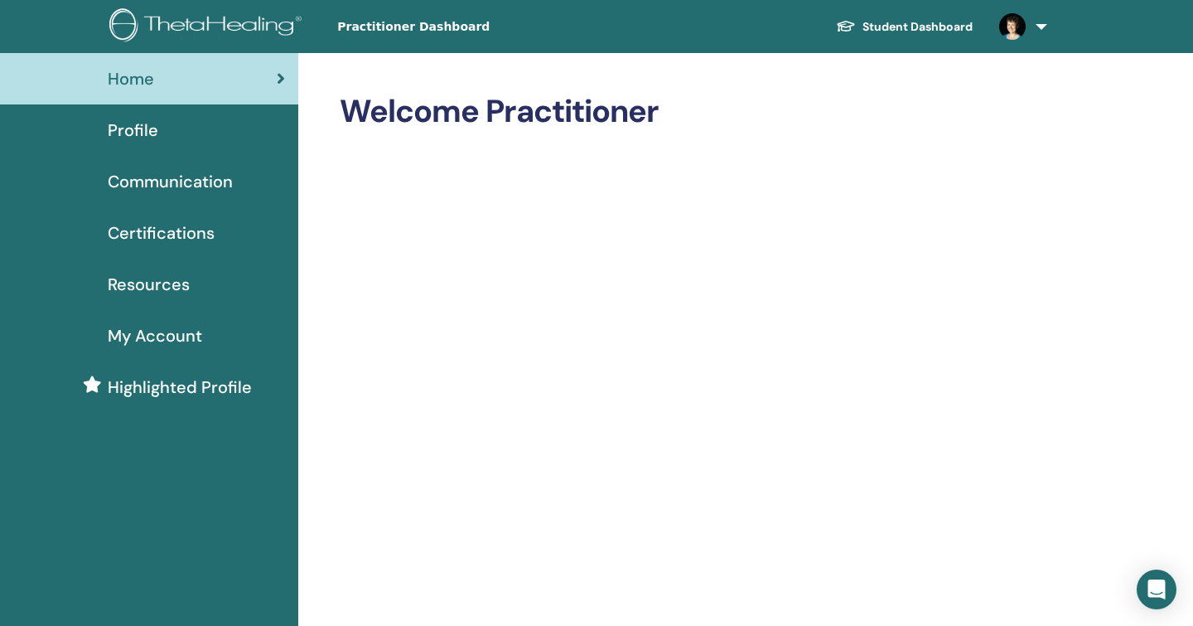
click at [152, 125] on span "Profile" at bounding box center [133, 130] width 51 height 25
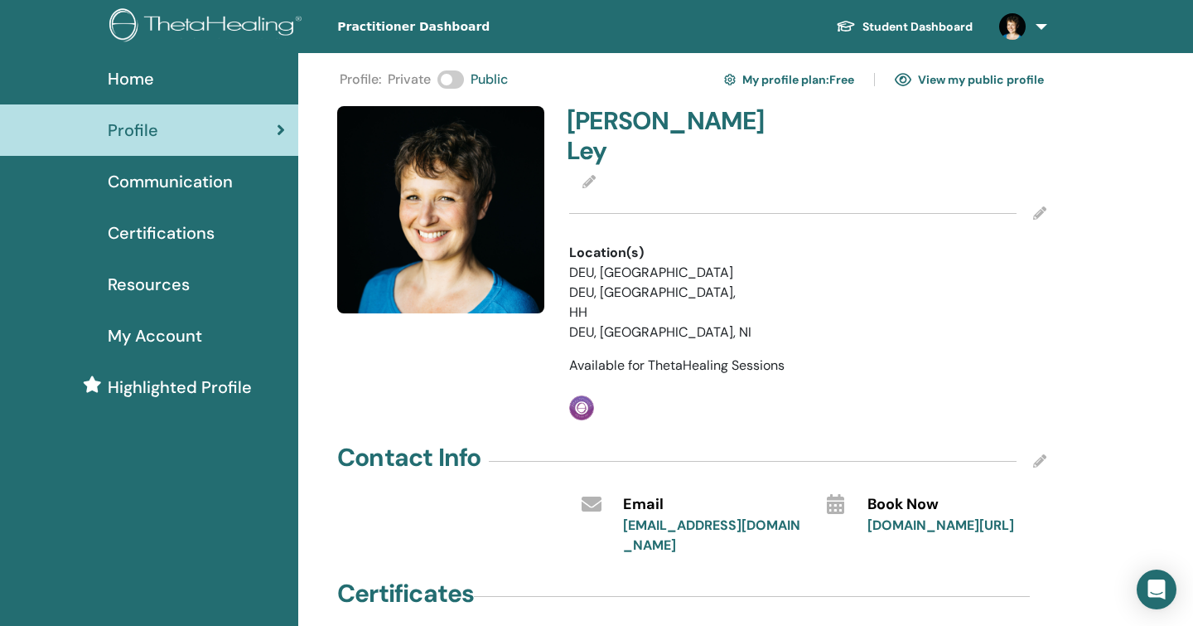
click at [159, 184] on span "Communication" at bounding box center [170, 181] width 125 height 25
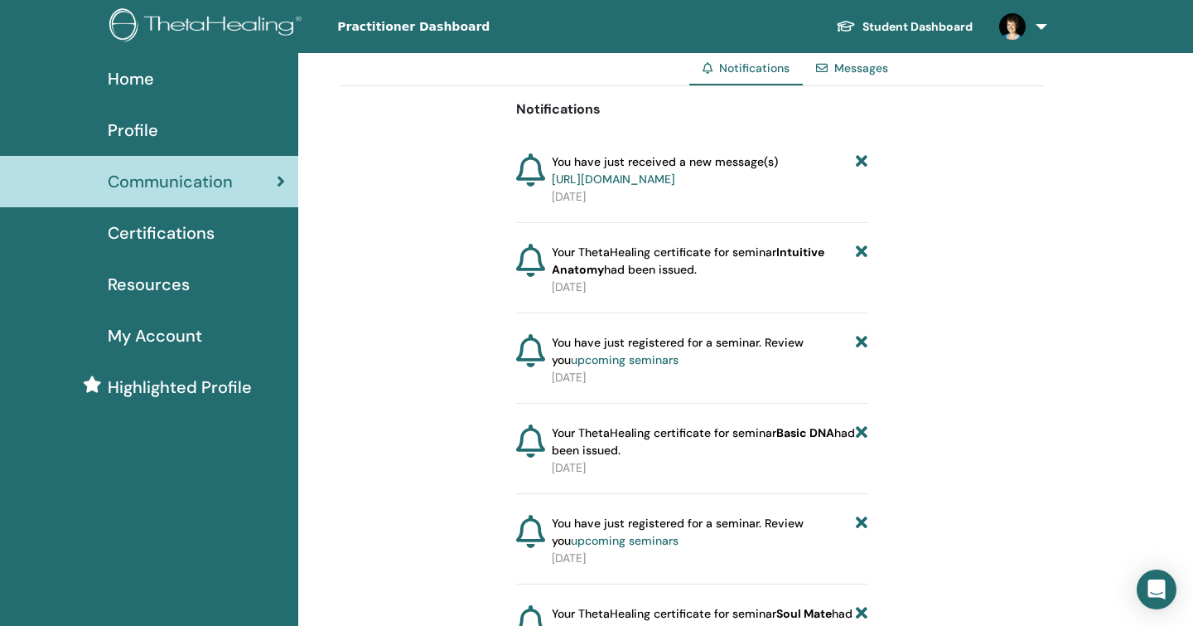
click at [153, 283] on span "Resources" at bounding box center [149, 284] width 82 height 25
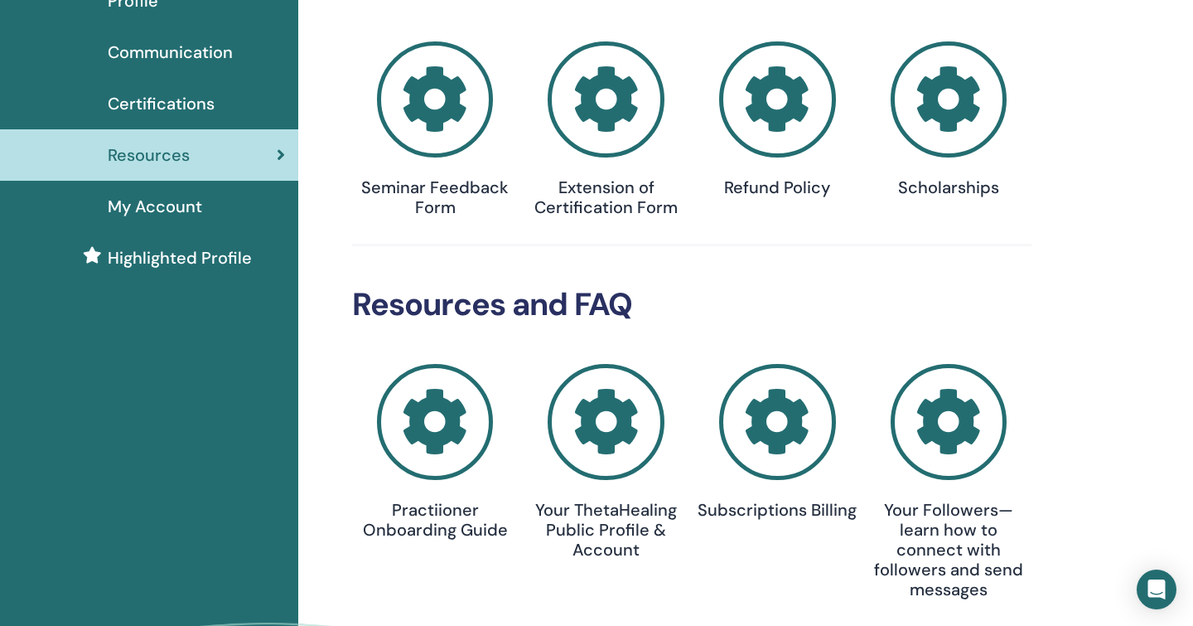
scroll to position [139, 0]
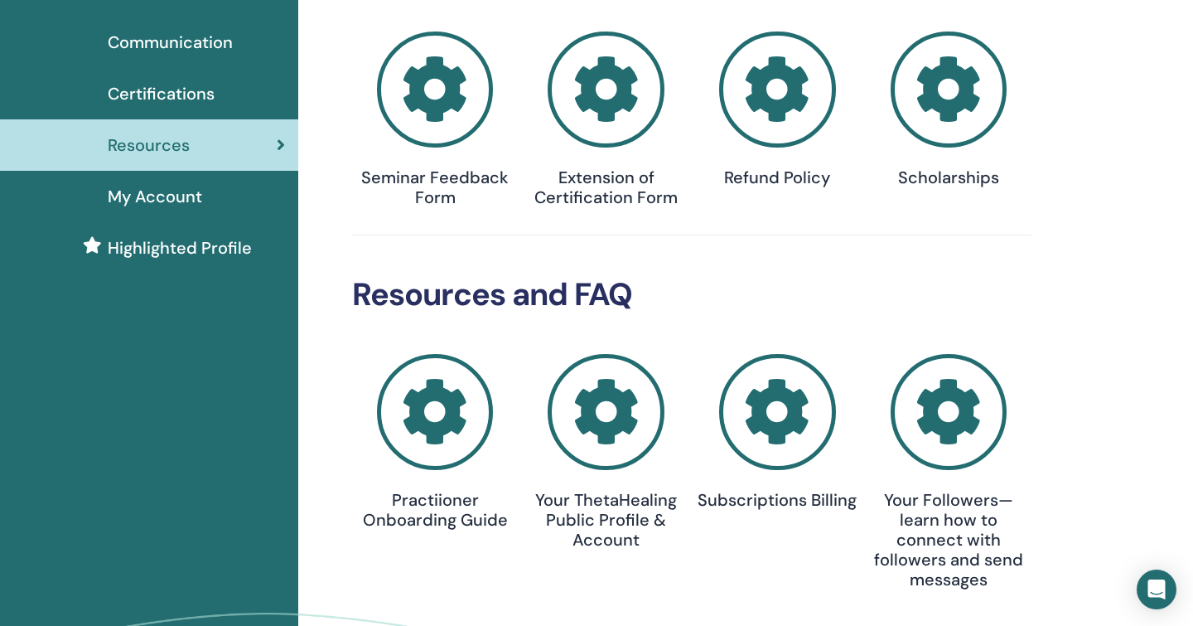
click at [955, 66] on icon at bounding box center [949, 89] width 117 height 117
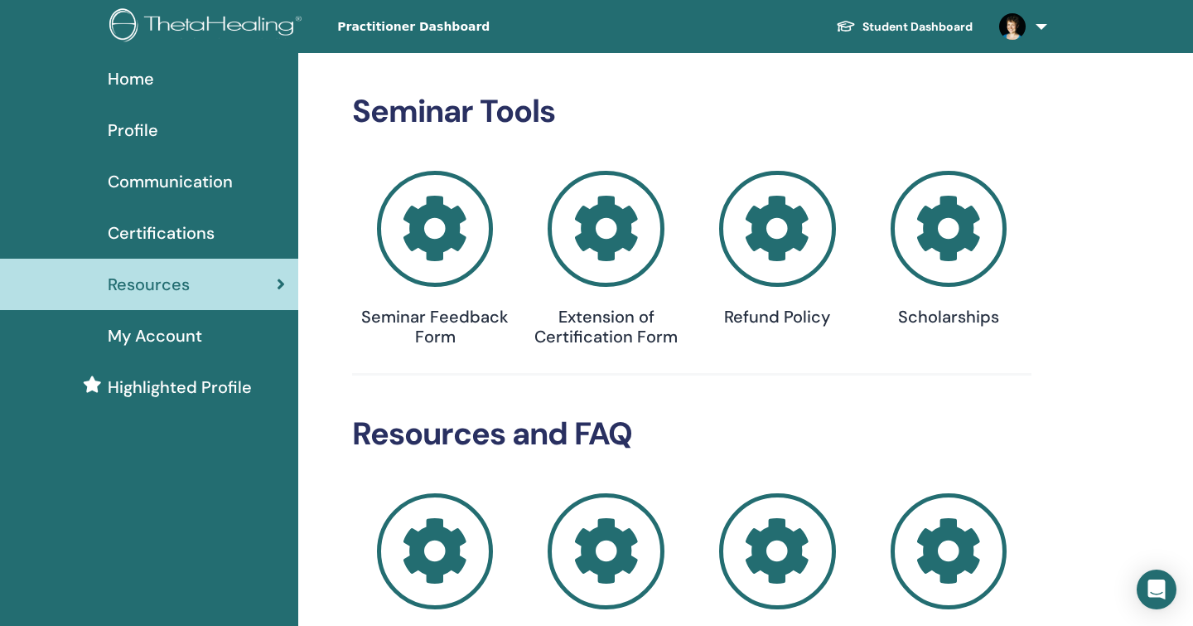
scroll to position [139, 0]
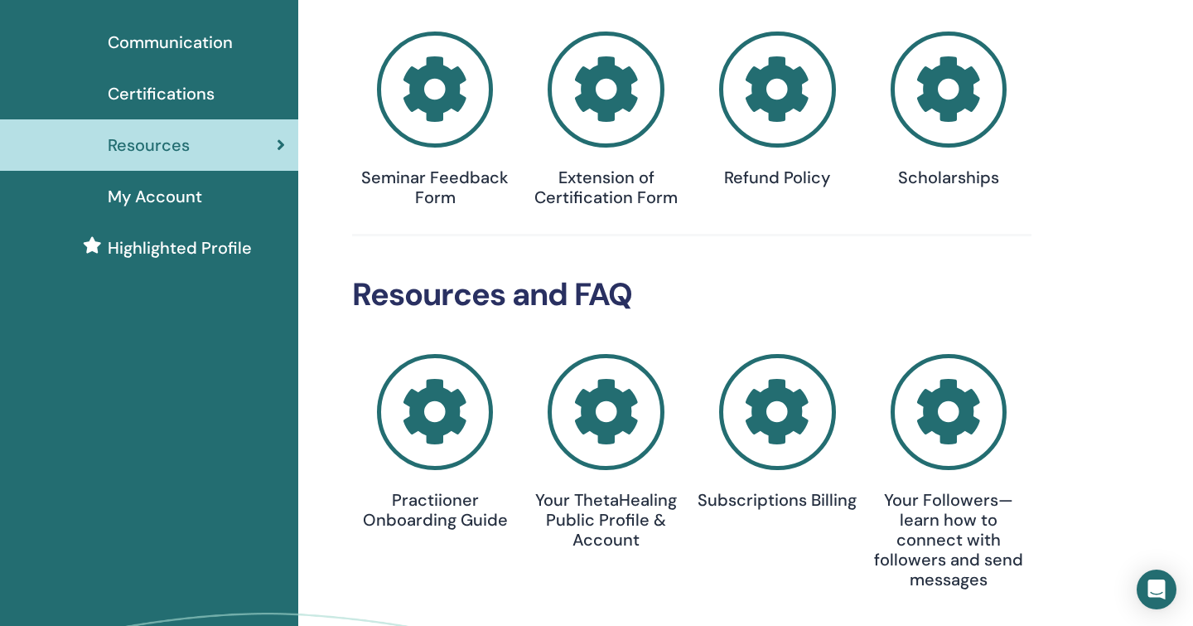
click at [162, 258] on span "Highlighted Profile" at bounding box center [180, 247] width 144 height 25
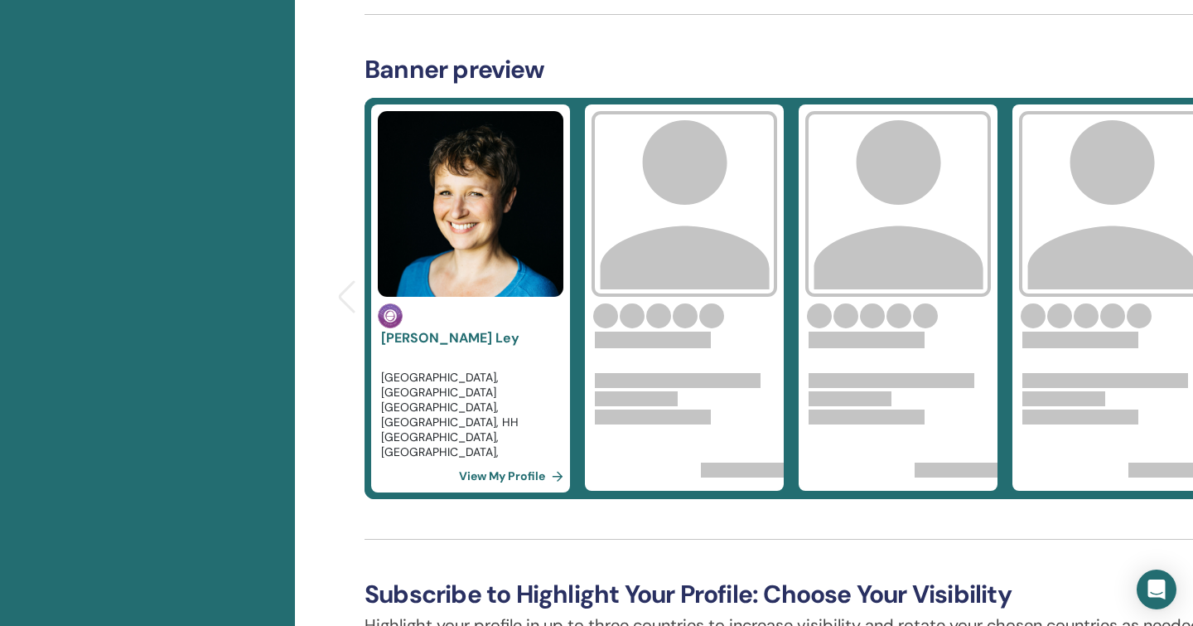
scroll to position [577, 3]
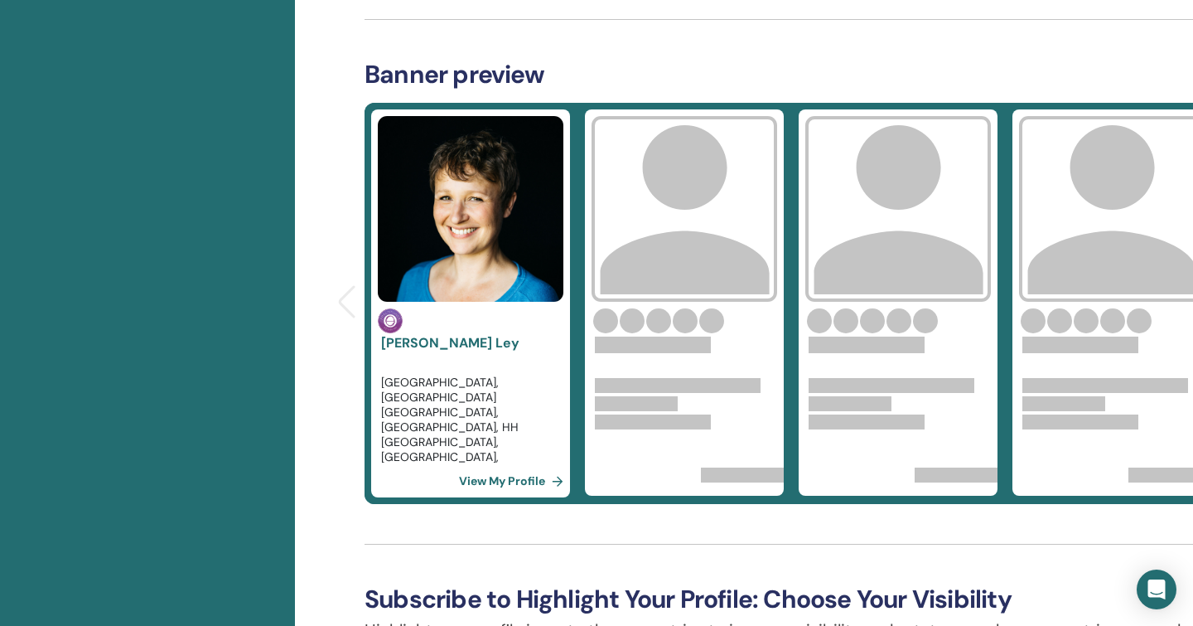
click at [489, 480] on link "View My Profile" at bounding box center [514, 480] width 111 height 33
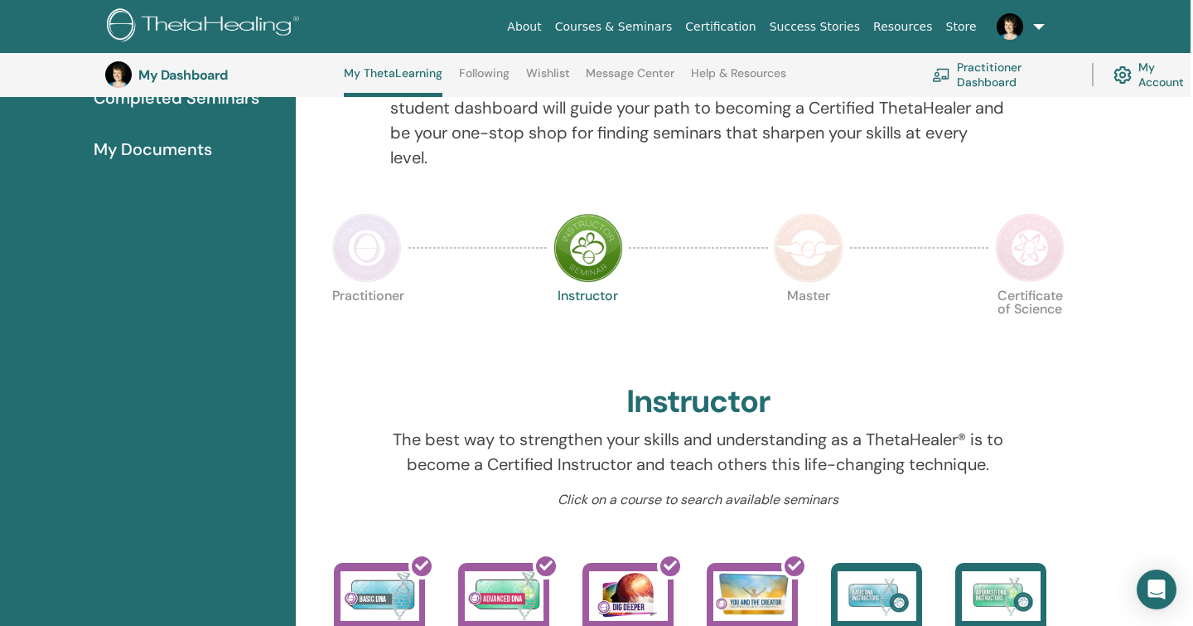
scroll to position [230, 2]
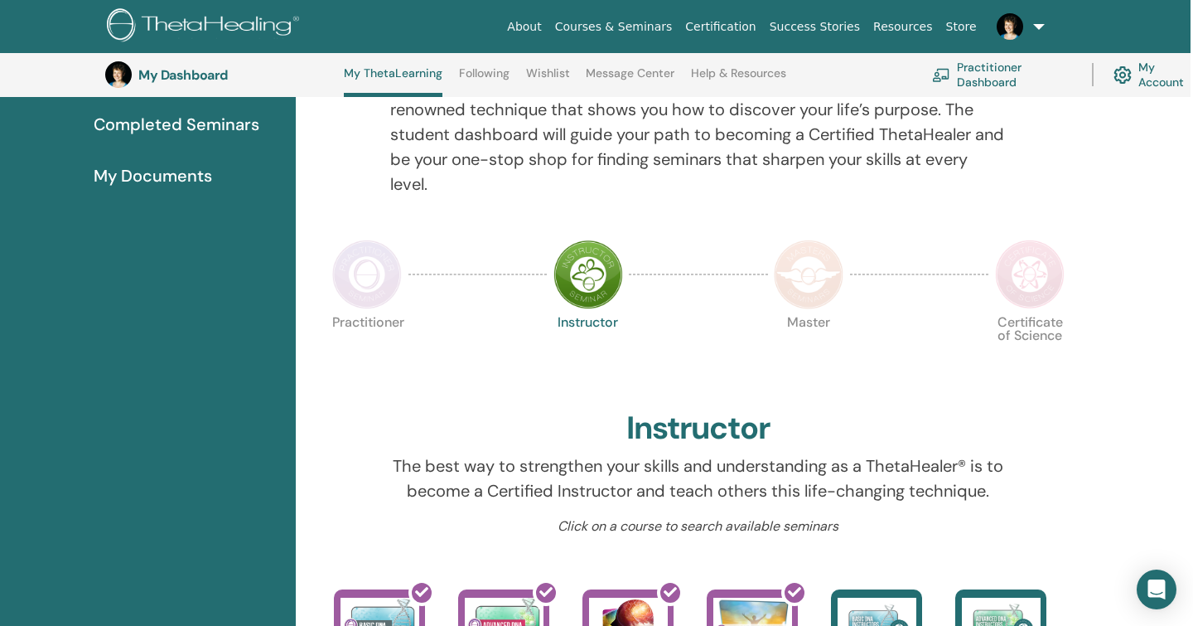
click at [811, 276] on img at bounding box center [809, 274] width 70 height 70
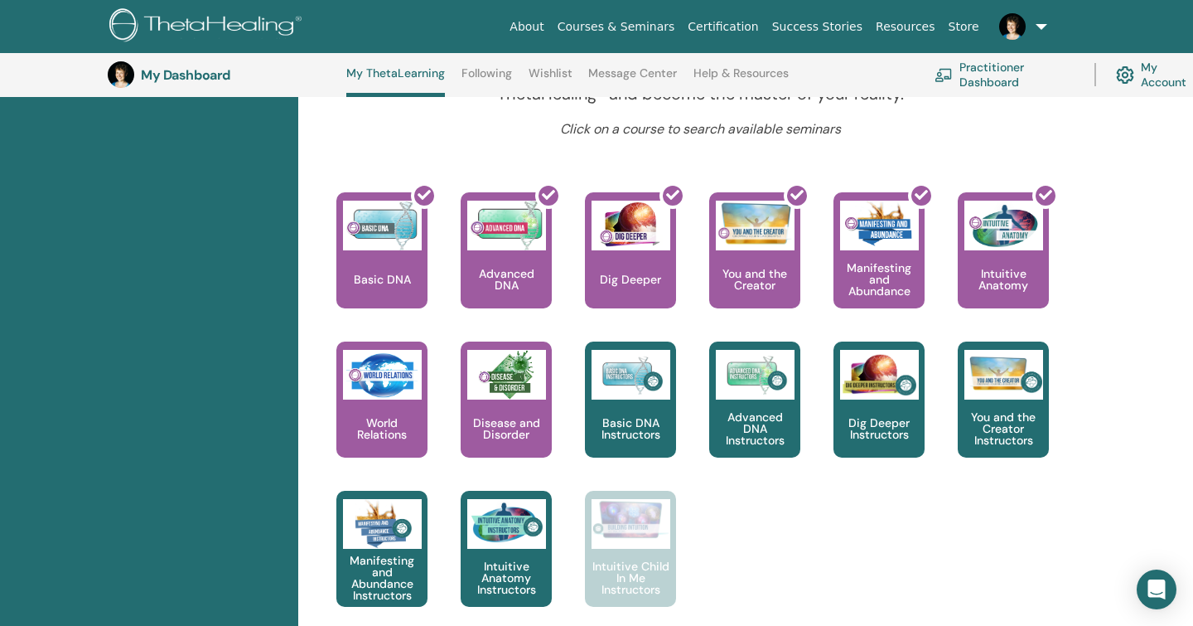
scroll to position [654, 0]
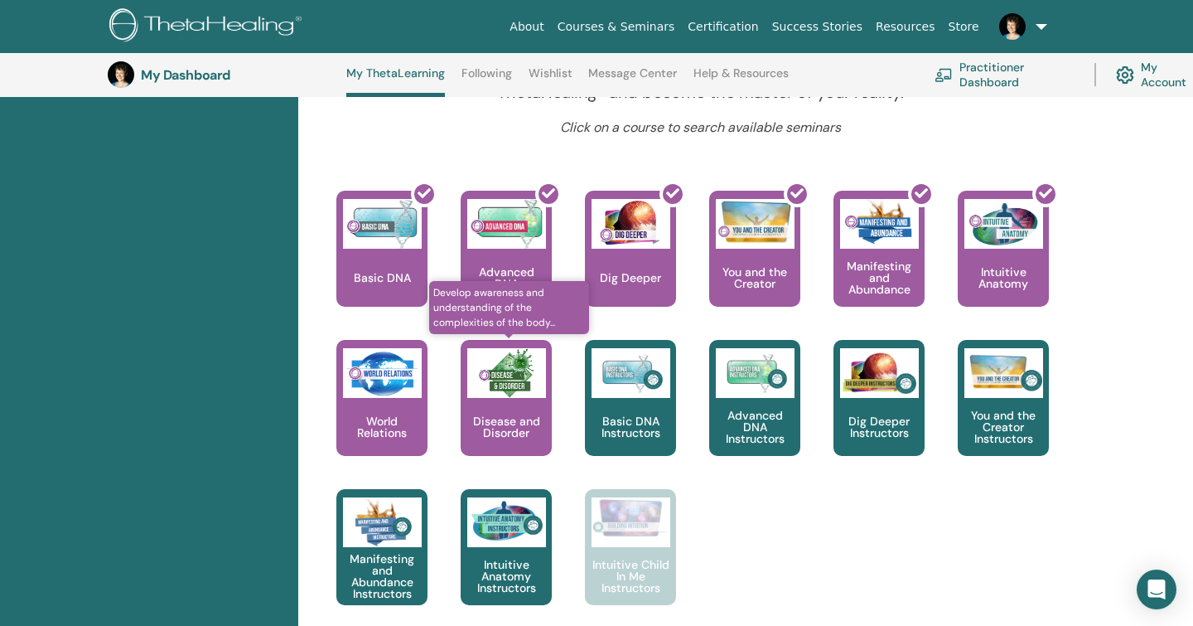
click at [520, 428] on p "Disease and Disorder" at bounding box center [506, 426] width 91 height 23
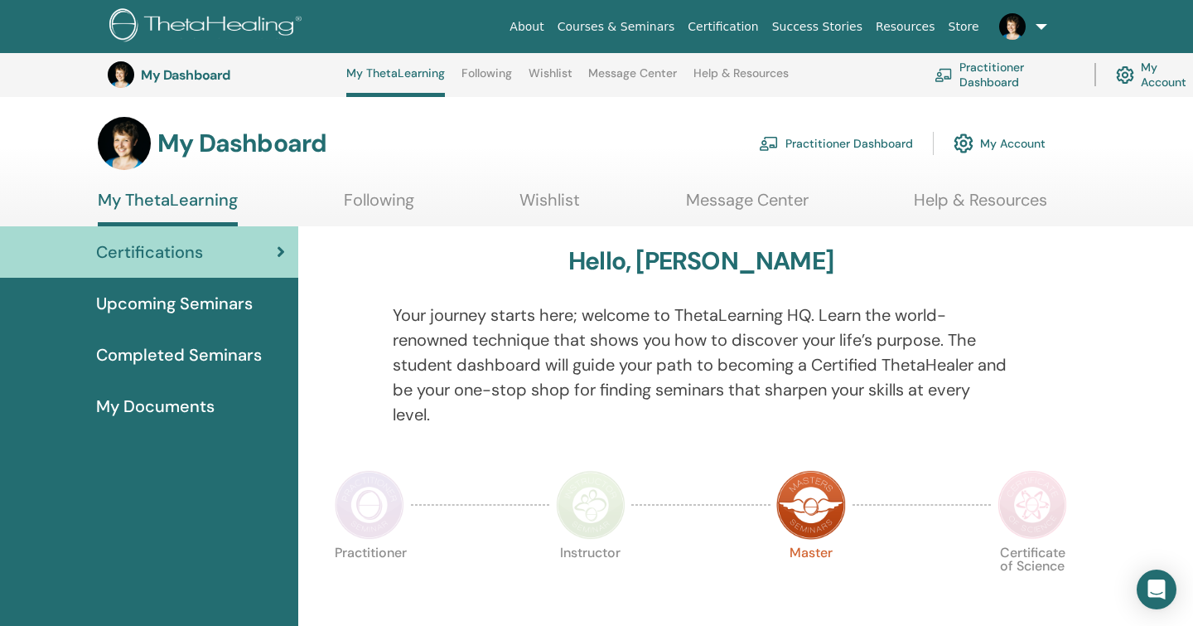
scroll to position [654, 0]
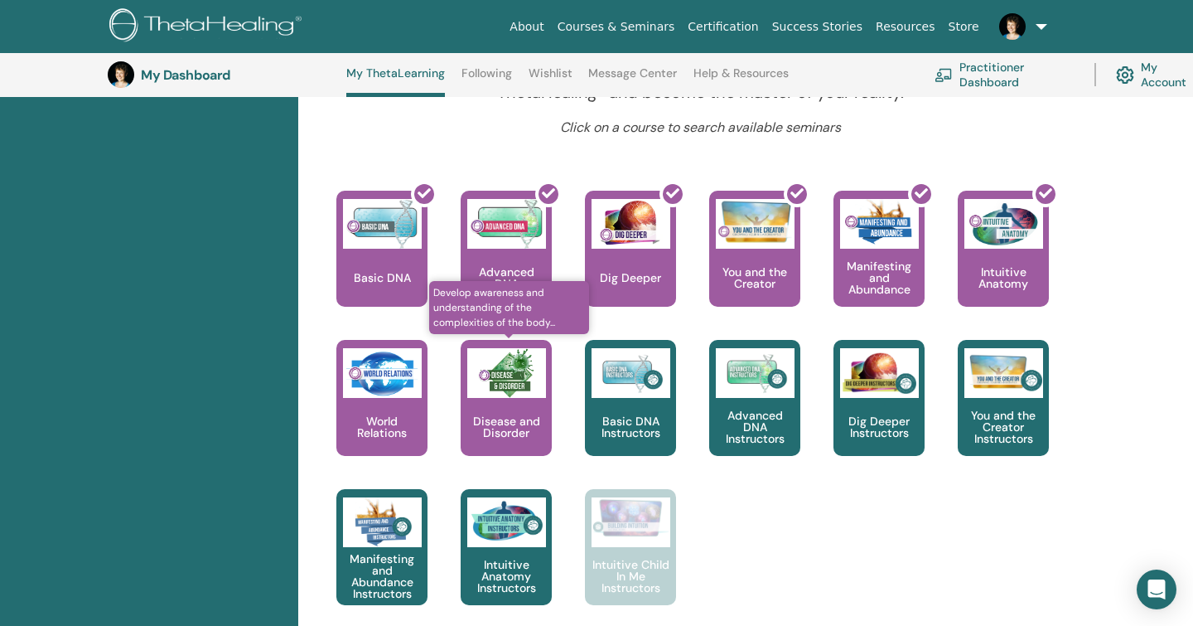
click at [516, 415] on p "Disease and Disorder" at bounding box center [506, 426] width 91 height 23
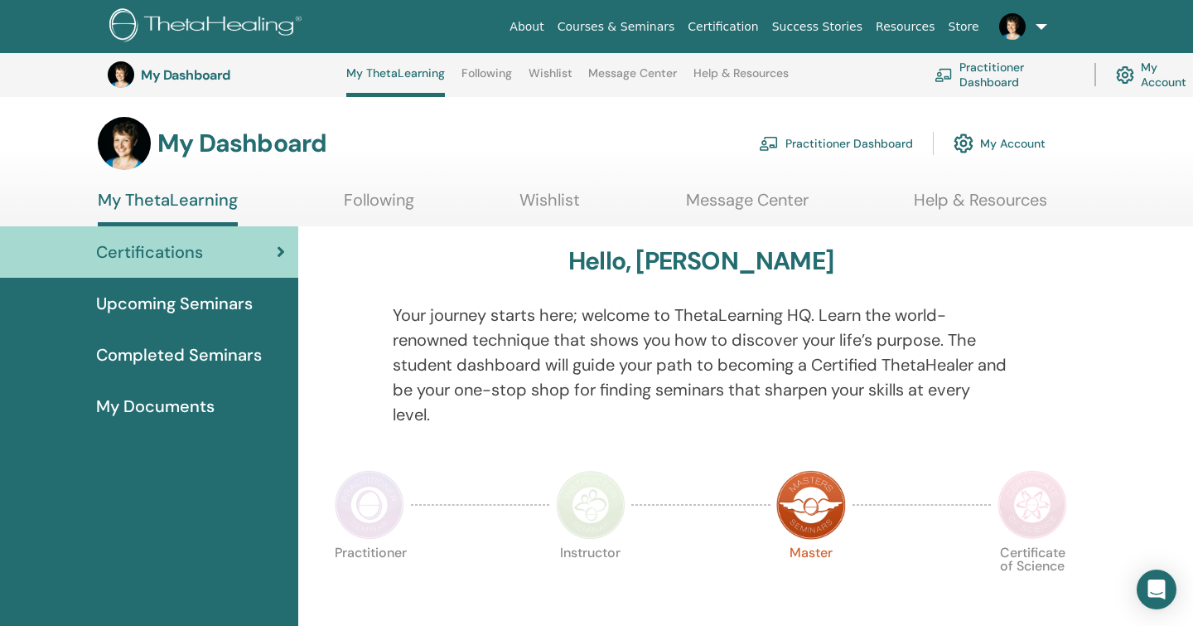
scroll to position [654, 0]
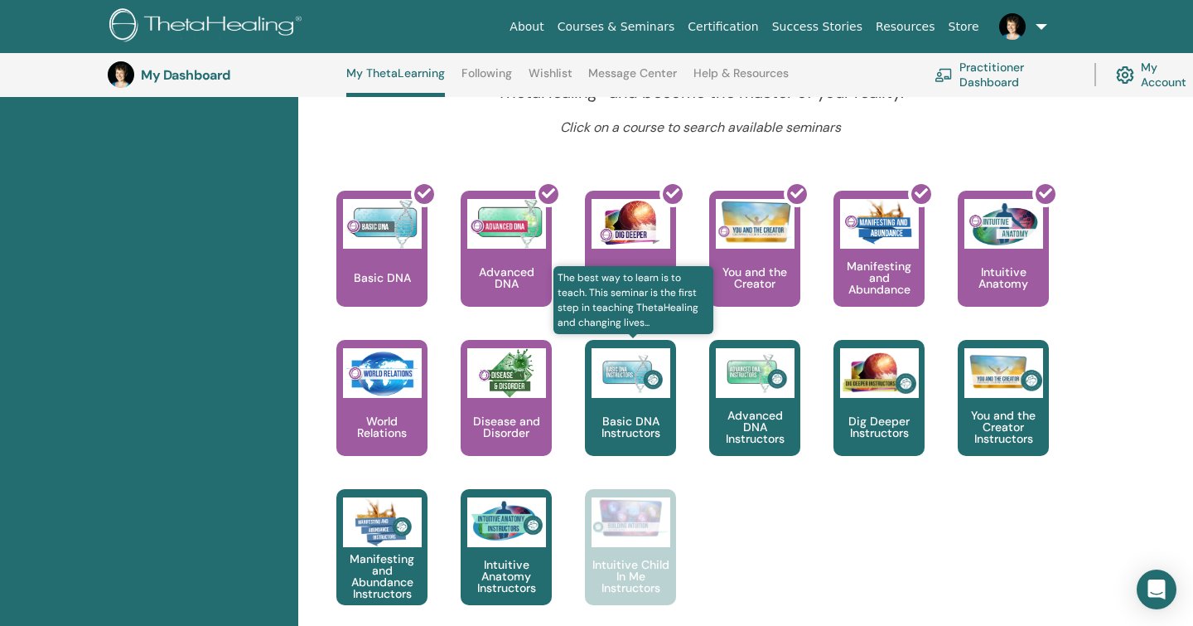
click at [626, 405] on div "Basic DNA Instructors" at bounding box center [630, 398] width 91 height 116
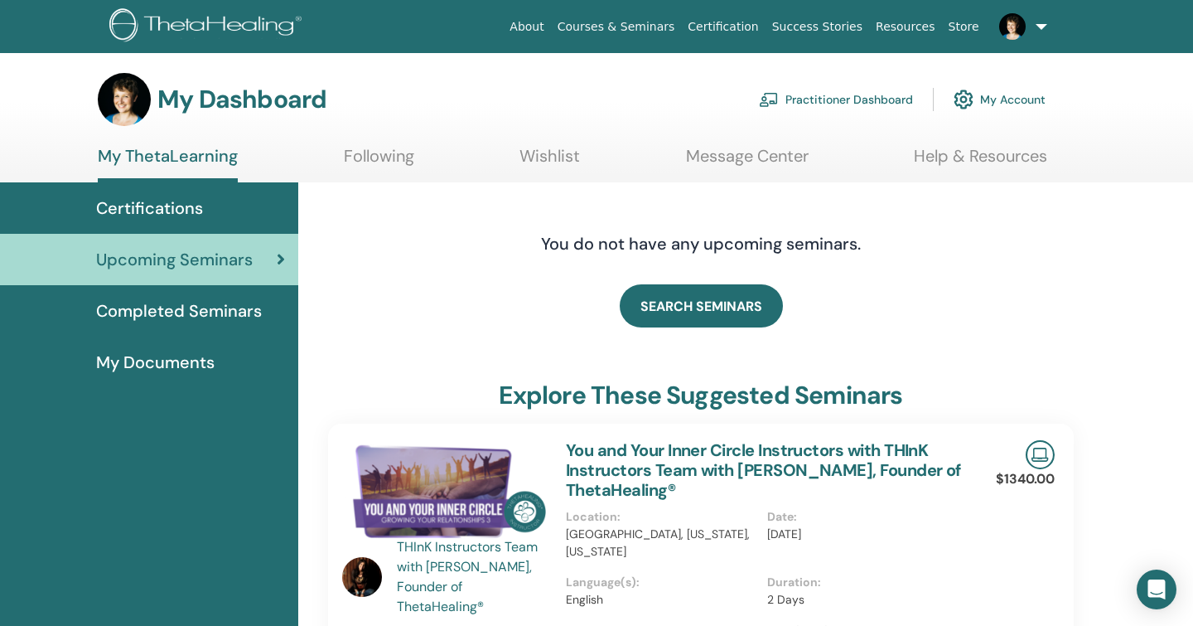
click at [225, 314] on span "Completed Seminars" at bounding box center [179, 310] width 166 height 25
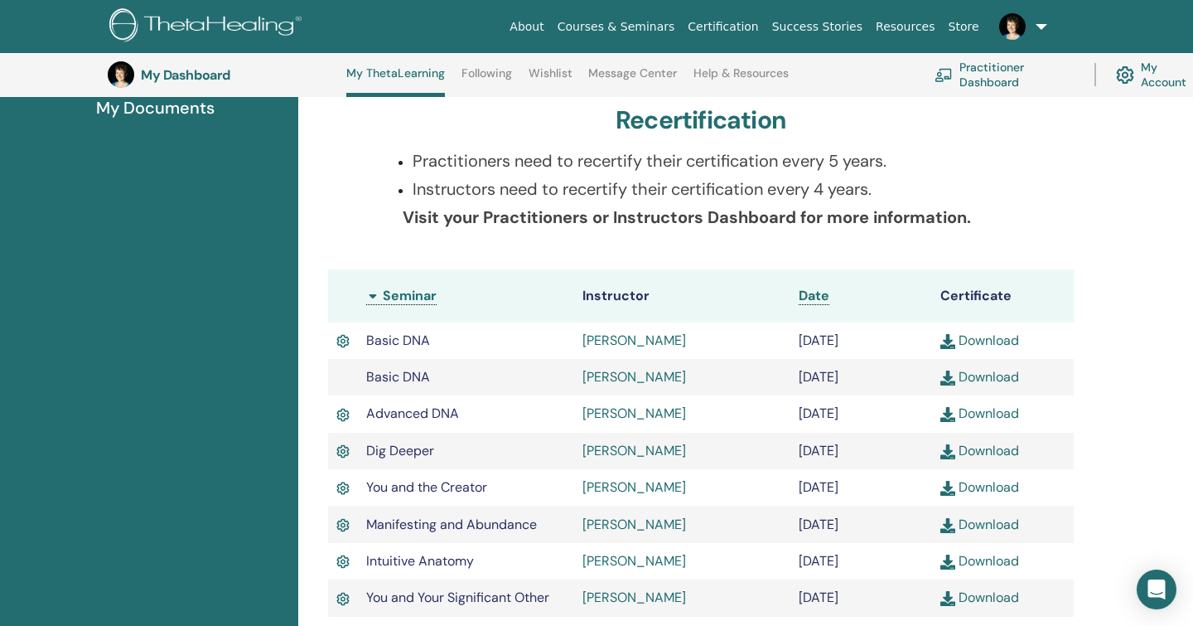
scroll to position [300, 0]
click at [345, 341] on img at bounding box center [342, 339] width 13 height 19
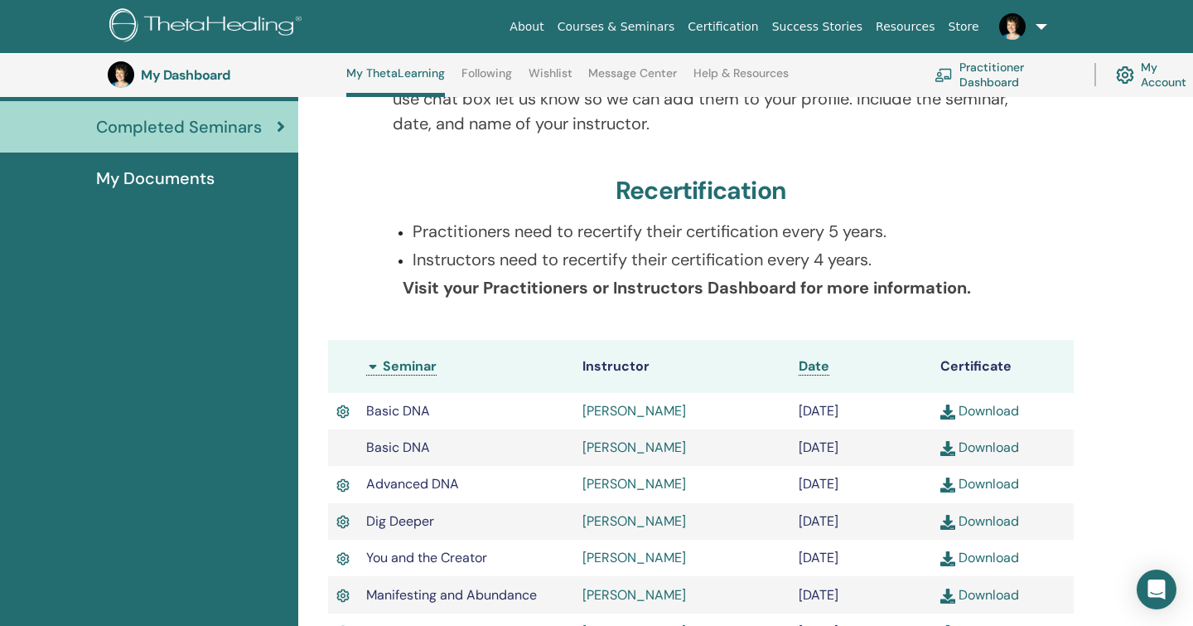
scroll to position [237, 0]
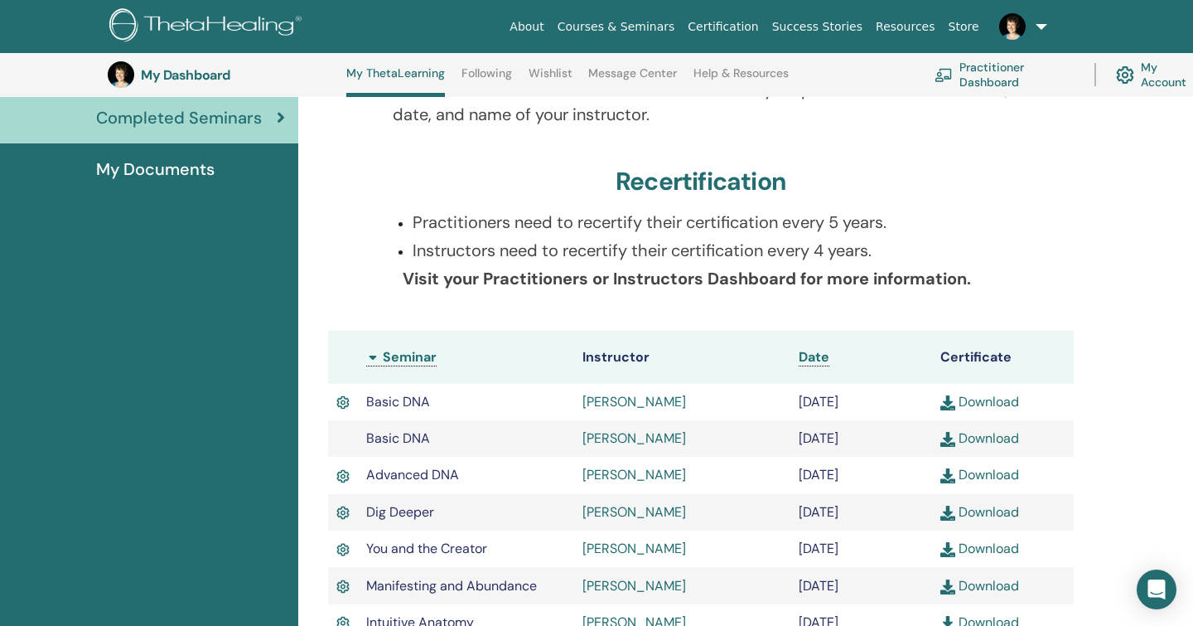
click at [1125, 75] on img at bounding box center [1125, 75] width 18 height 26
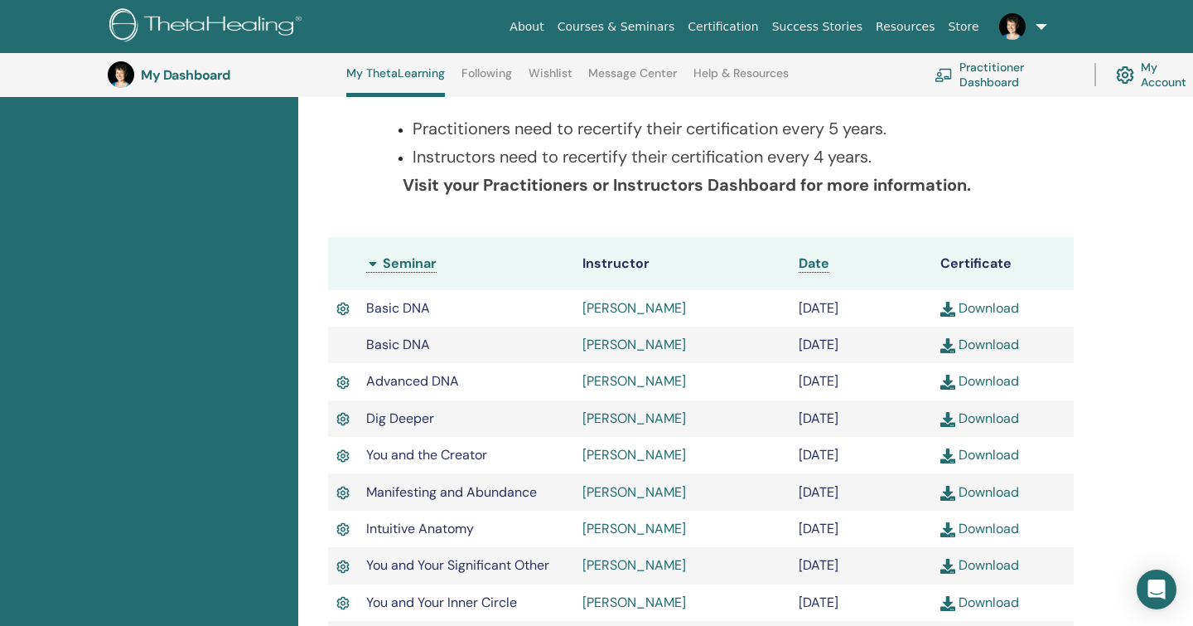
scroll to position [326, 0]
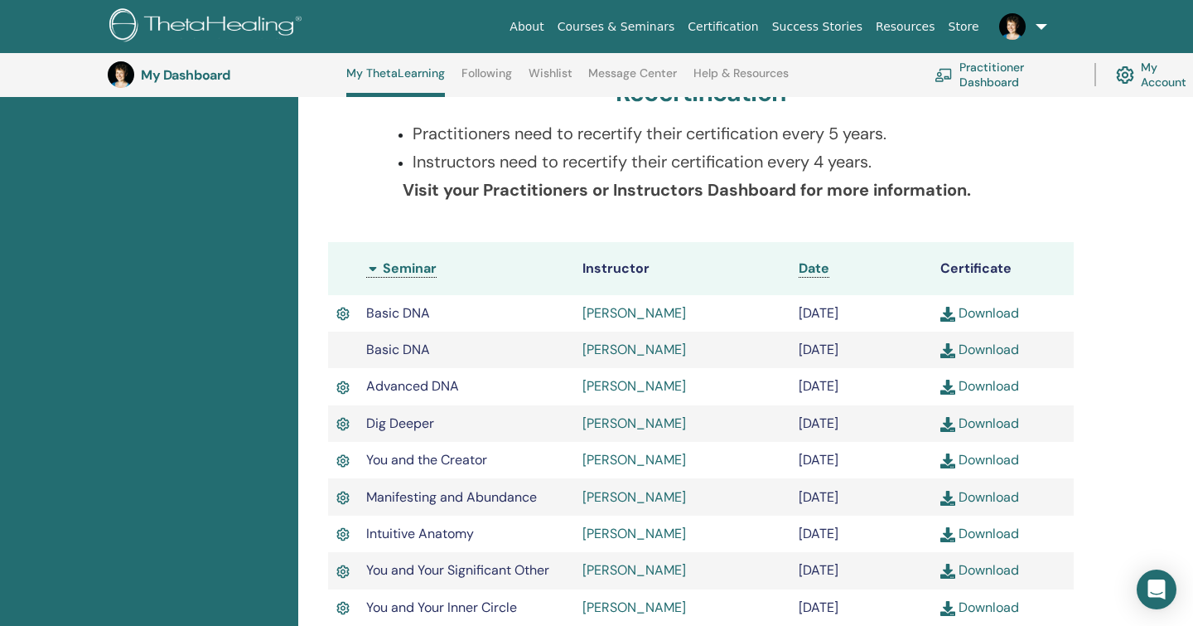
click at [480, 77] on link "Following" at bounding box center [487, 79] width 51 height 27
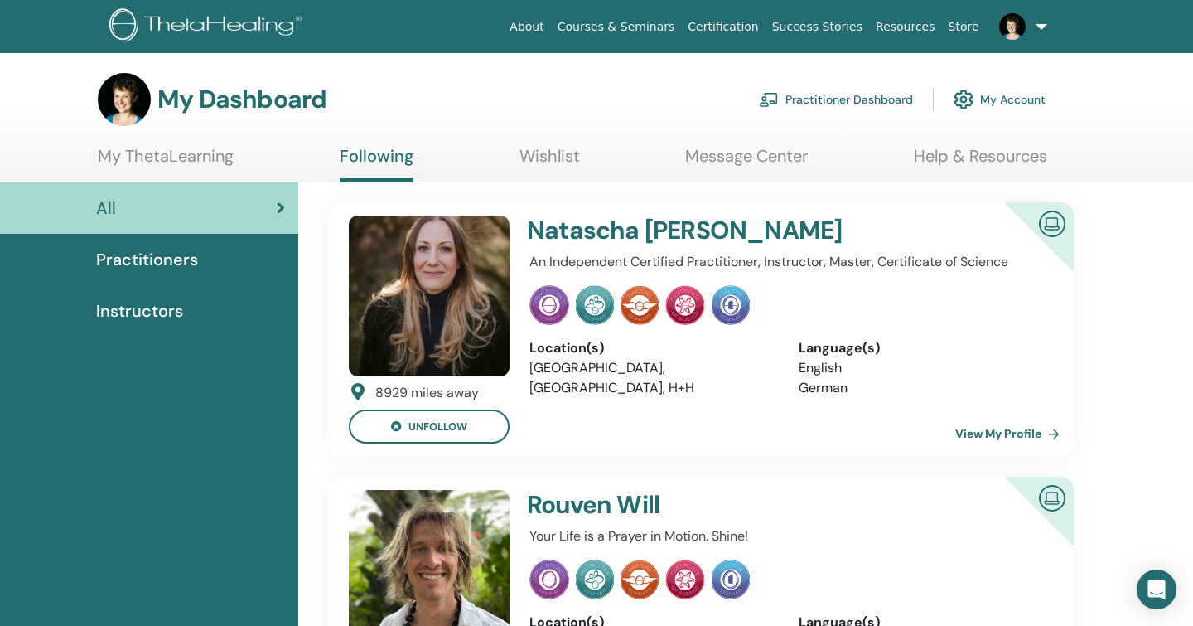
click at [551, 143] on section "My Dashboard Practitioner Dashboard My Account My ThetaLearning Following Wishl…" at bounding box center [596, 127] width 1193 height 109
click at [551, 151] on link "Wishlist" at bounding box center [550, 162] width 60 height 32
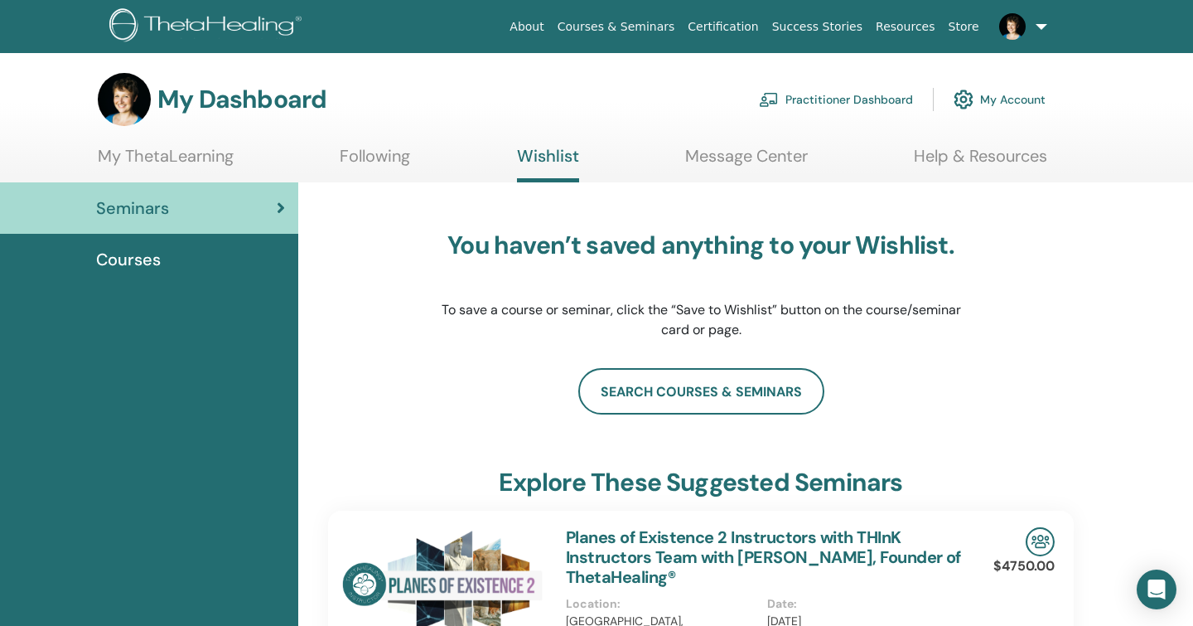
click at [733, 154] on link "Message Center" at bounding box center [746, 162] width 123 height 32
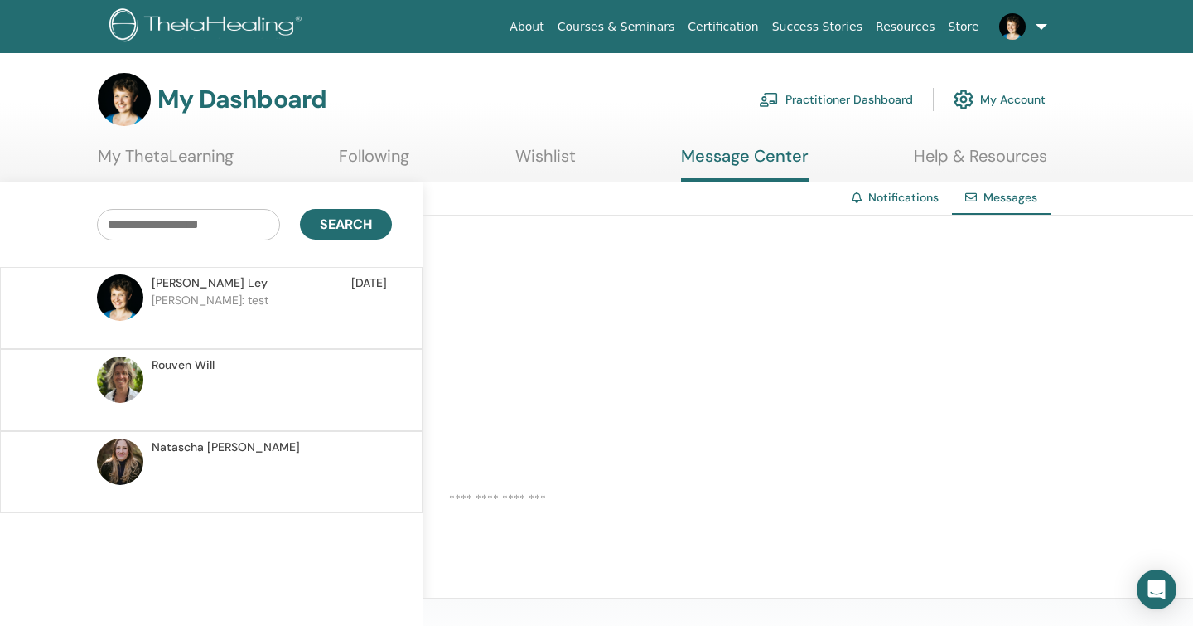
click at [132, 108] on img at bounding box center [124, 99] width 53 height 53
click at [940, 157] on link "Help & Resources" at bounding box center [980, 162] width 133 height 32
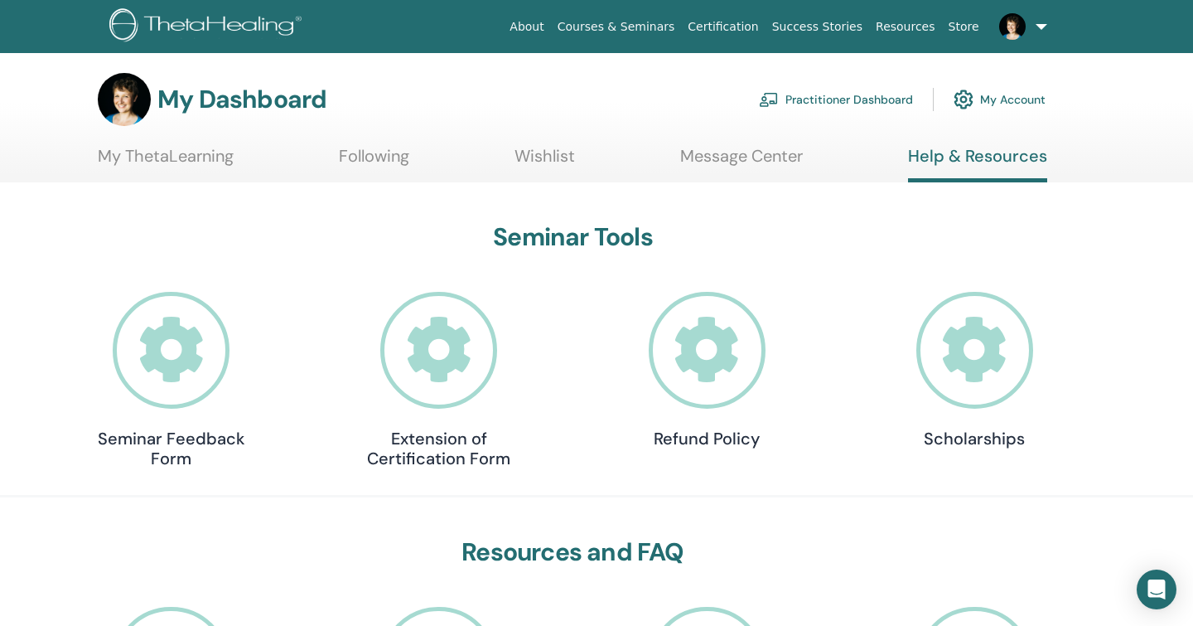
click at [635, 22] on link "Courses & Seminars" at bounding box center [616, 27] width 131 height 31
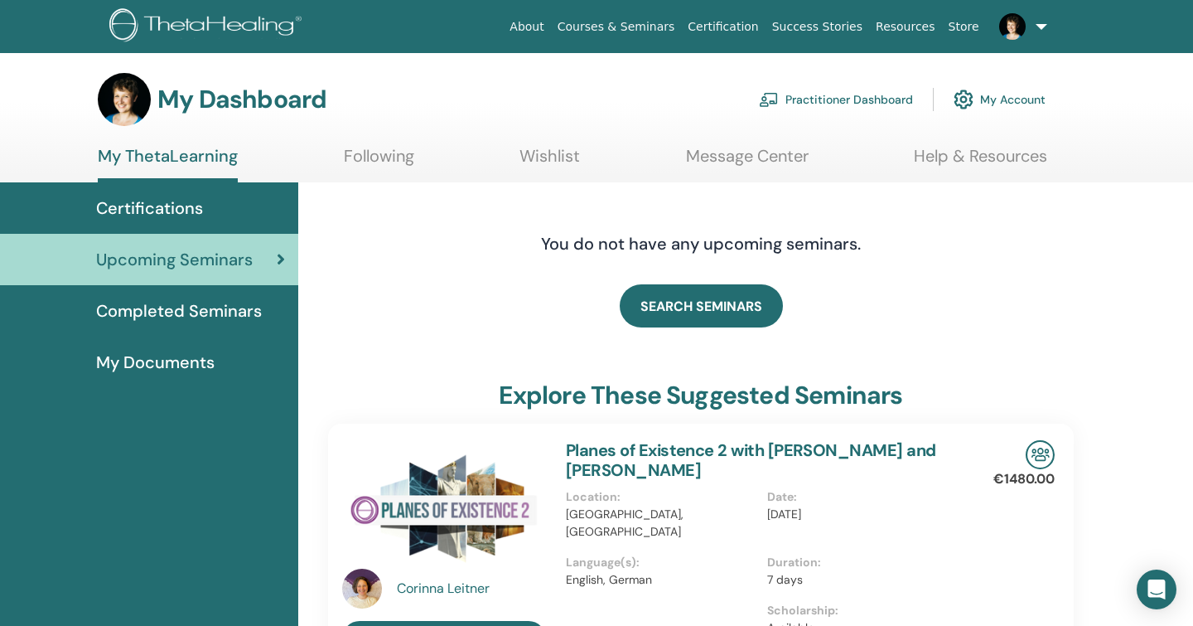
click at [167, 199] on span "Certifications" at bounding box center [149, 208] width 107 height 25
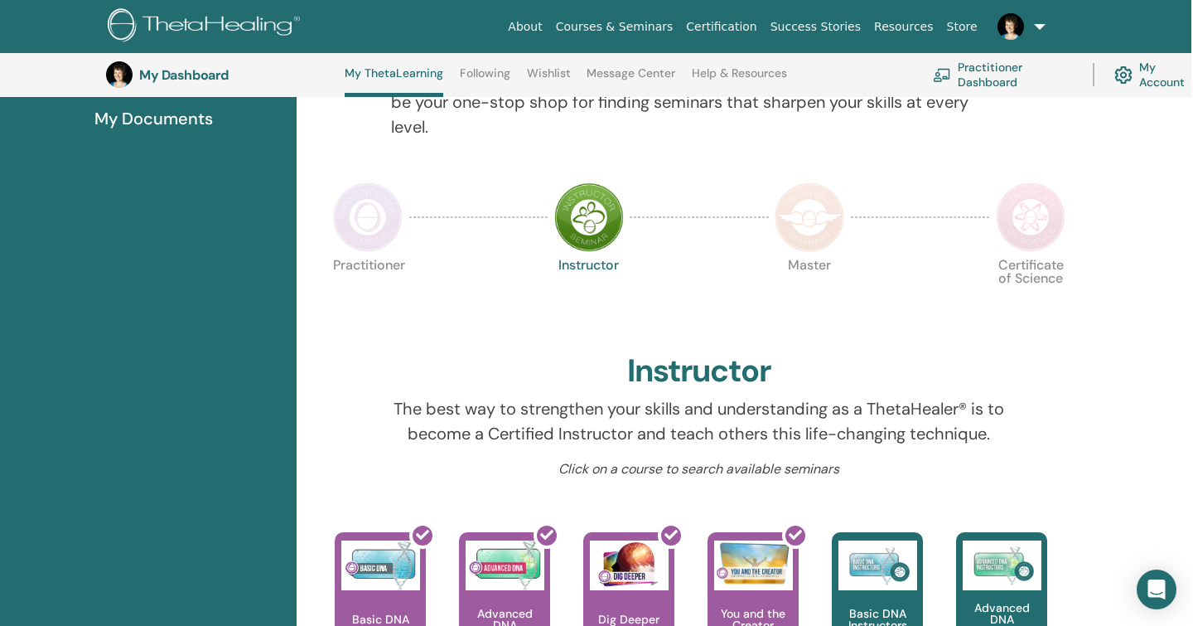
scroll to position [254, 2]
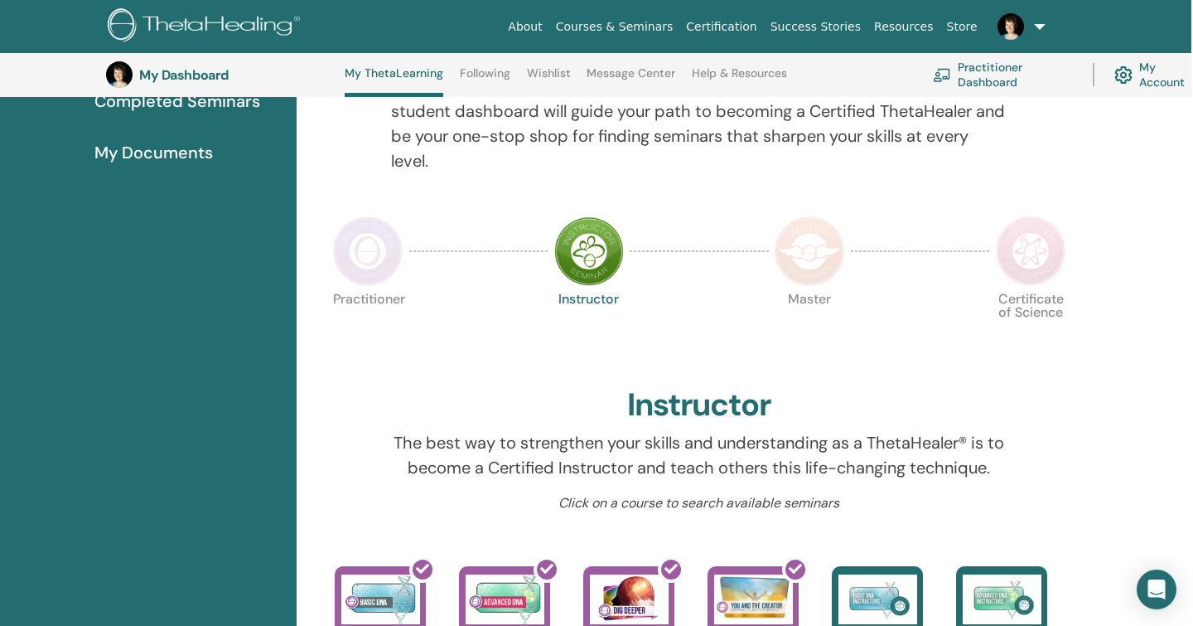
click at [811, 259] on img at bounding box center [810, 251] width 70 height 70
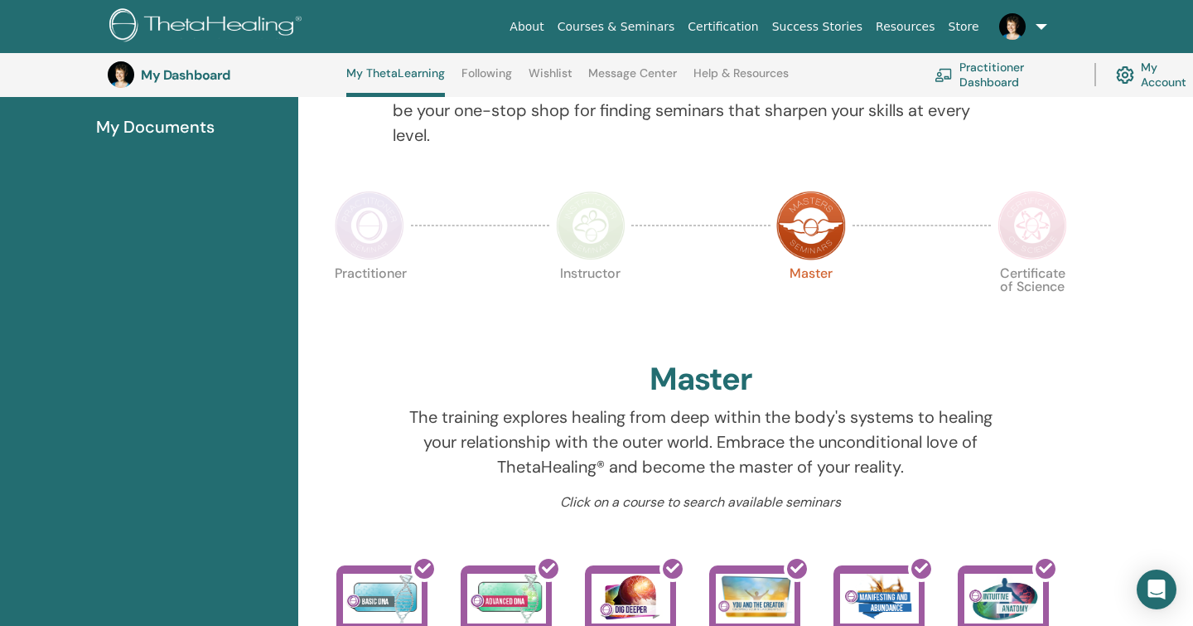
scroll to position [277, 0]
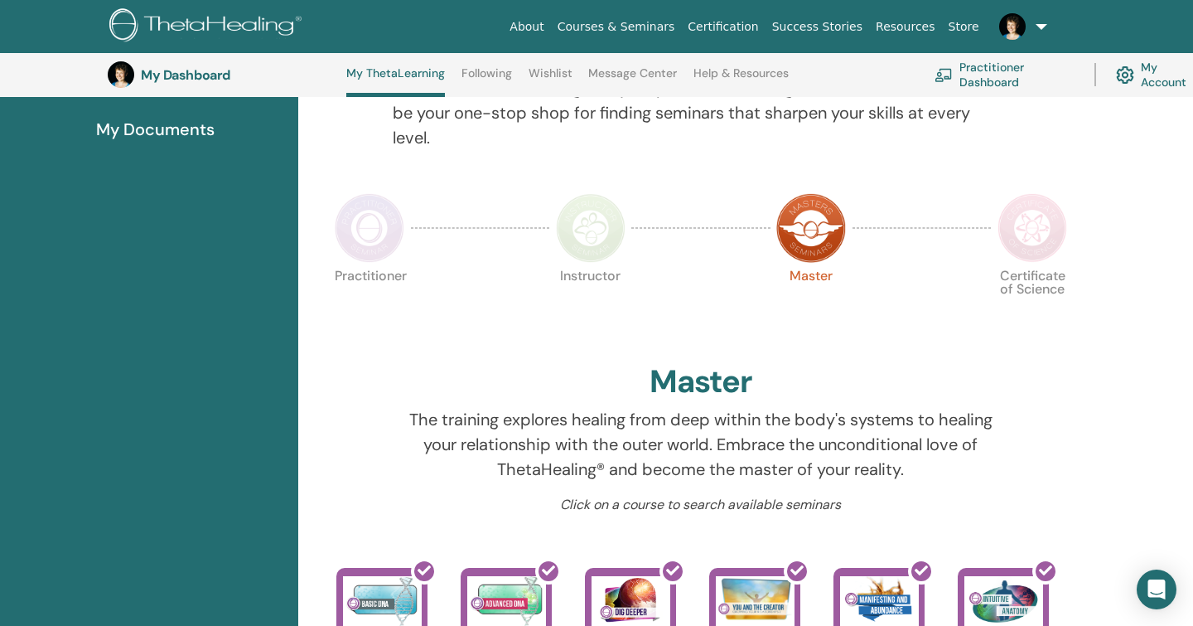
click at [1049, 230] on img at bounding box center [1033, 228] width 70 height 70
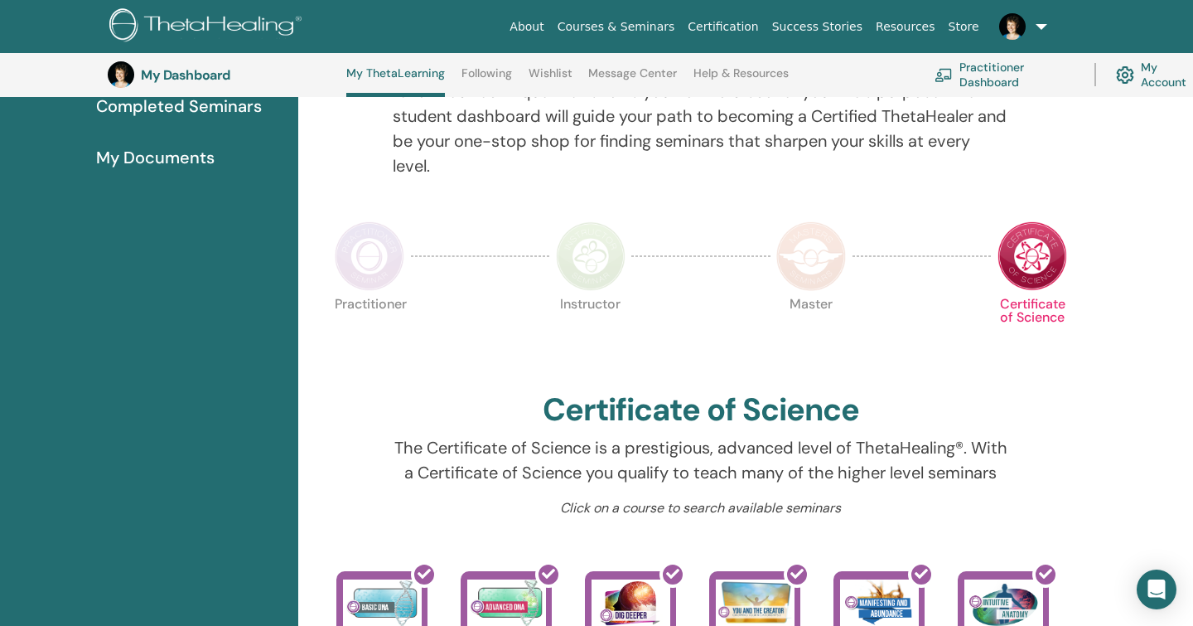
scroll to position [226, 0]
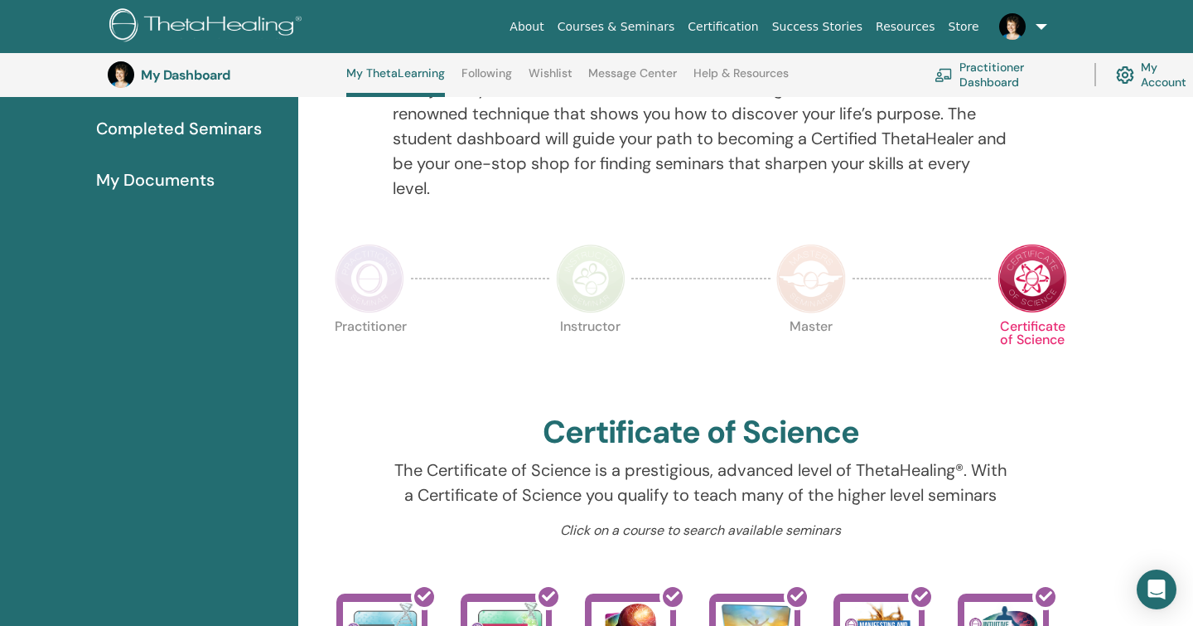
click at [803, 293] on img at bounding box center [811, 279] width 70 height 70
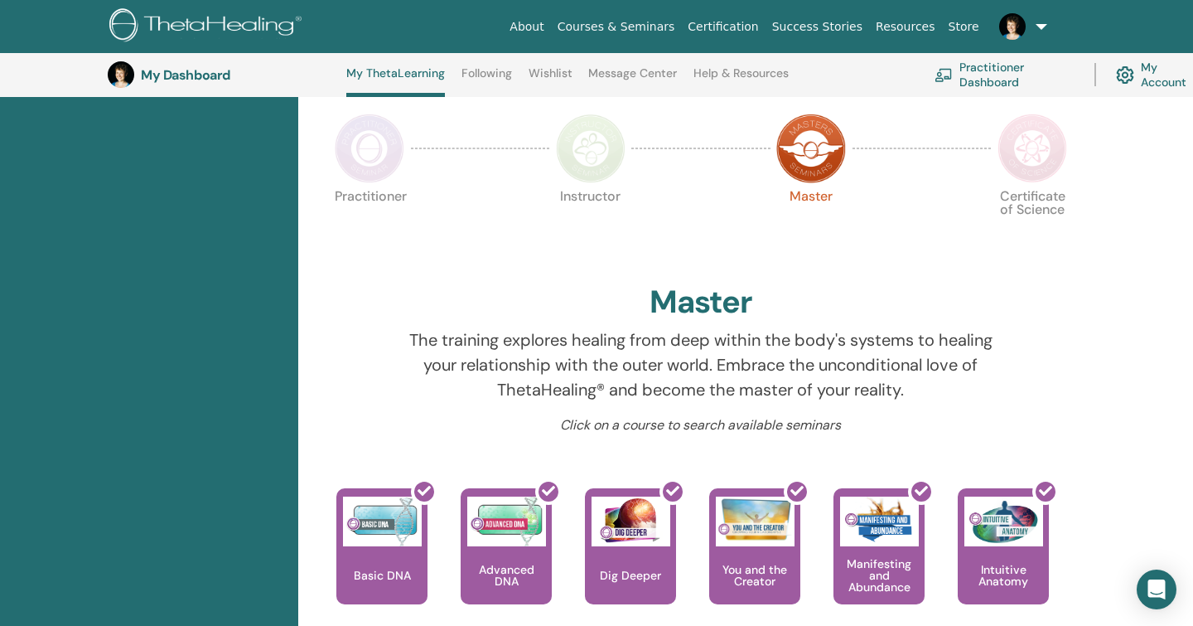
scroll to position [353, 0]
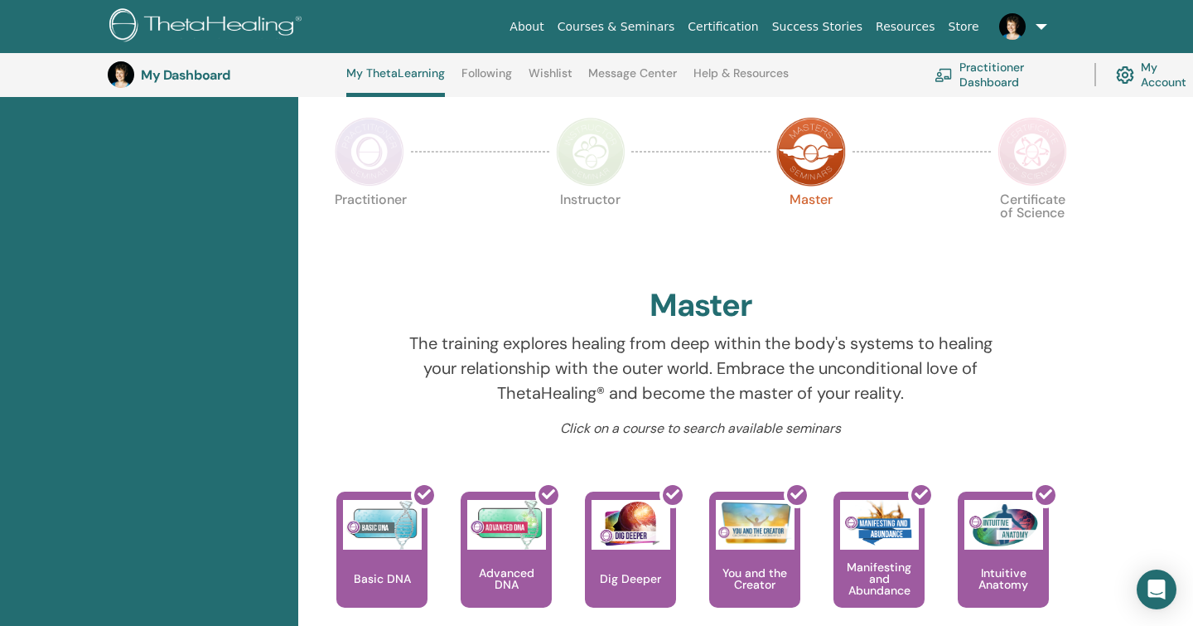
click at [1059, 140] on img at bounding box center [1033, 152] width 70 height 70
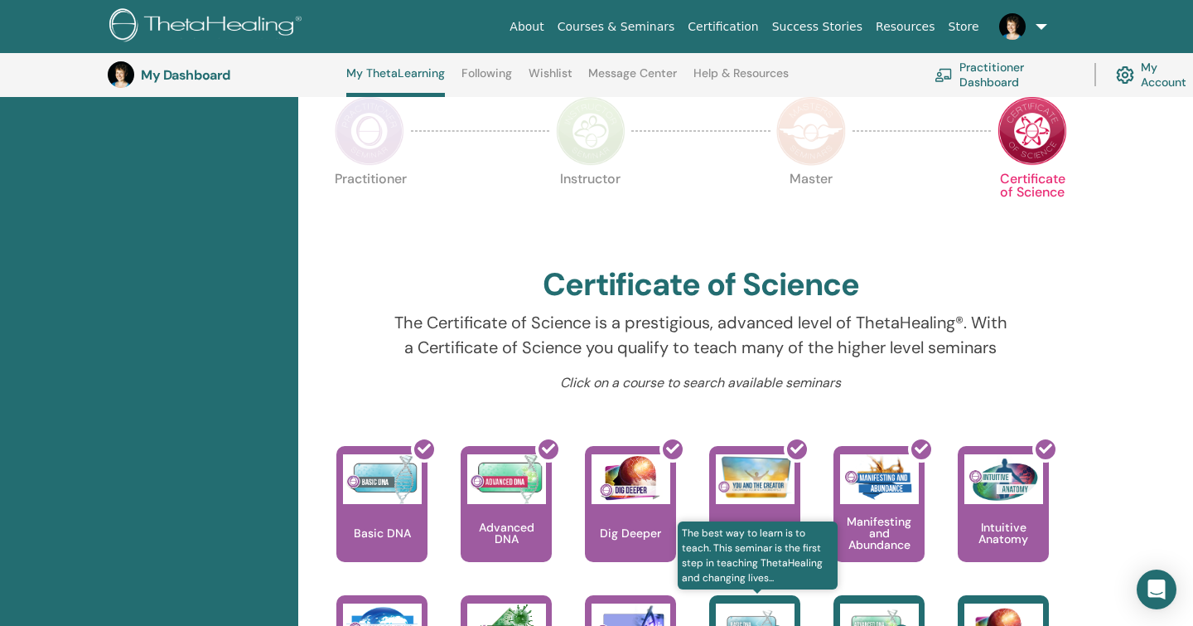
scroll to position [303, 0]
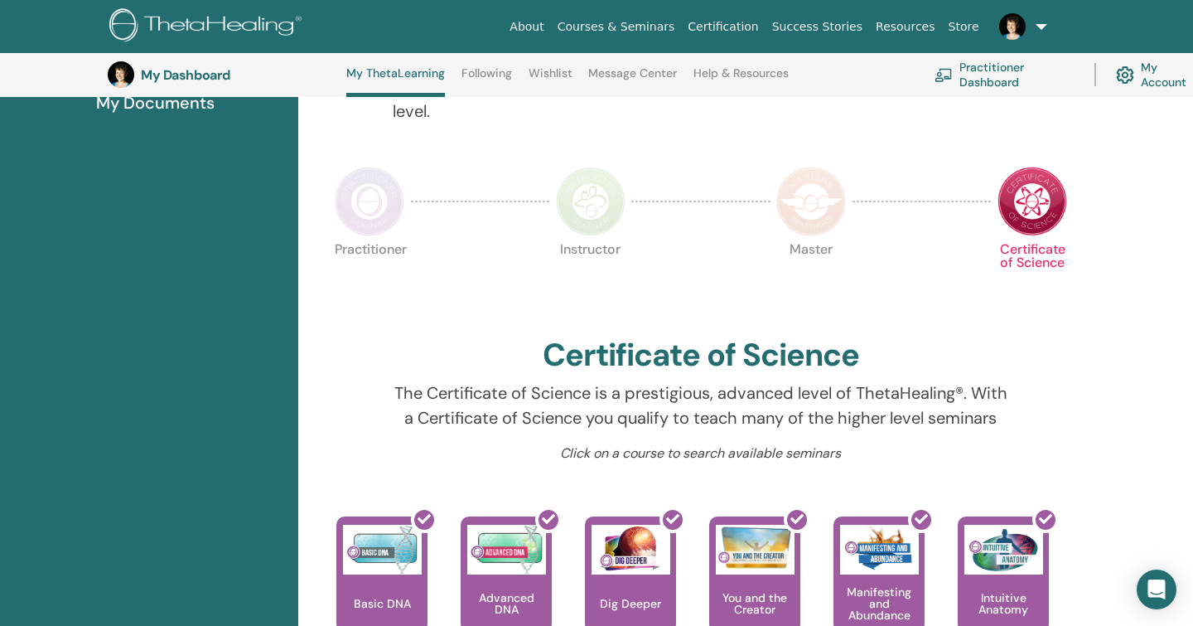
click at [819, 219] on img at bounding box center [811, 202] width 70 height 70
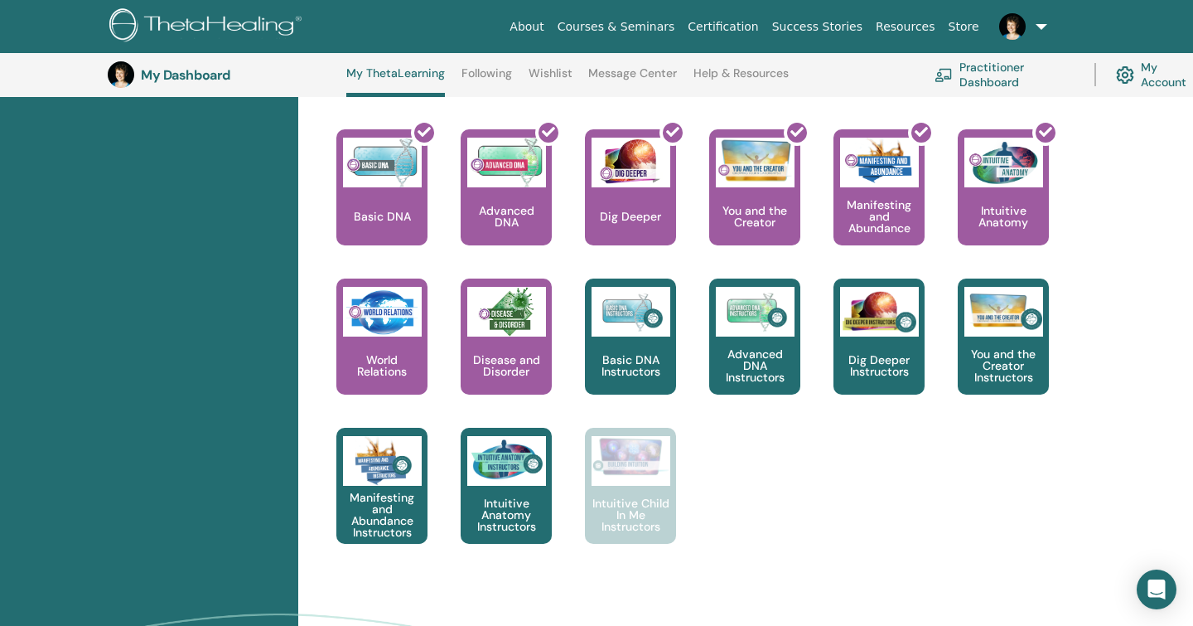
scroll to position [721, 0]
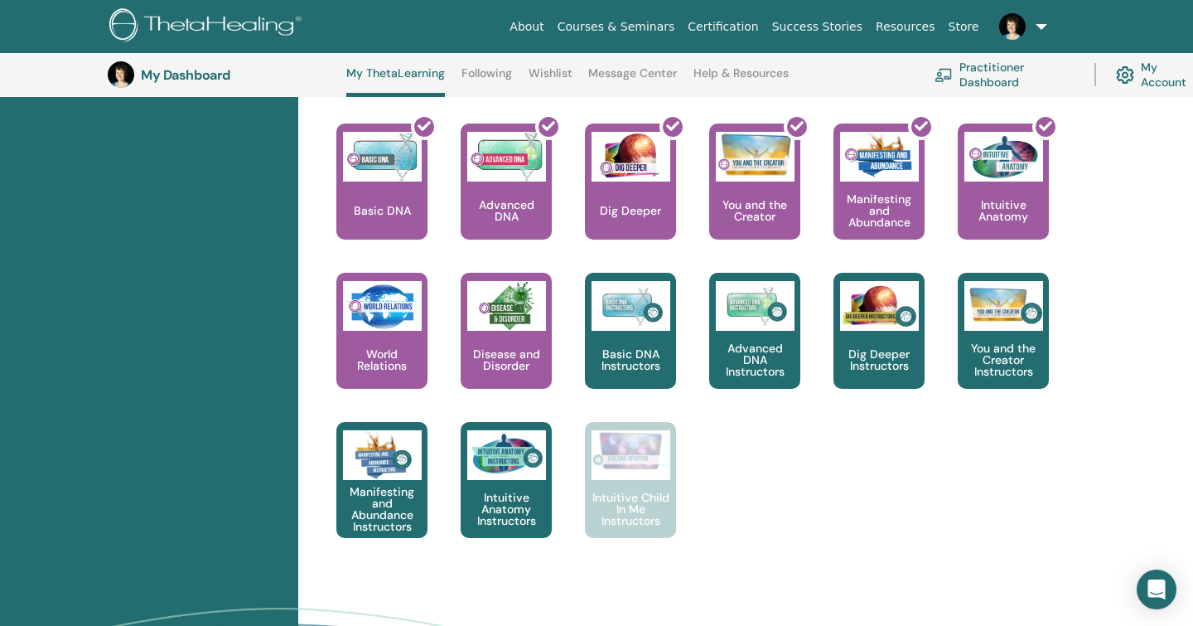
click at [971, 23] on link "Store" at bounding box center [964, 27] width 44 height 31
